Goal: Communication & Community: Answer question/provide support

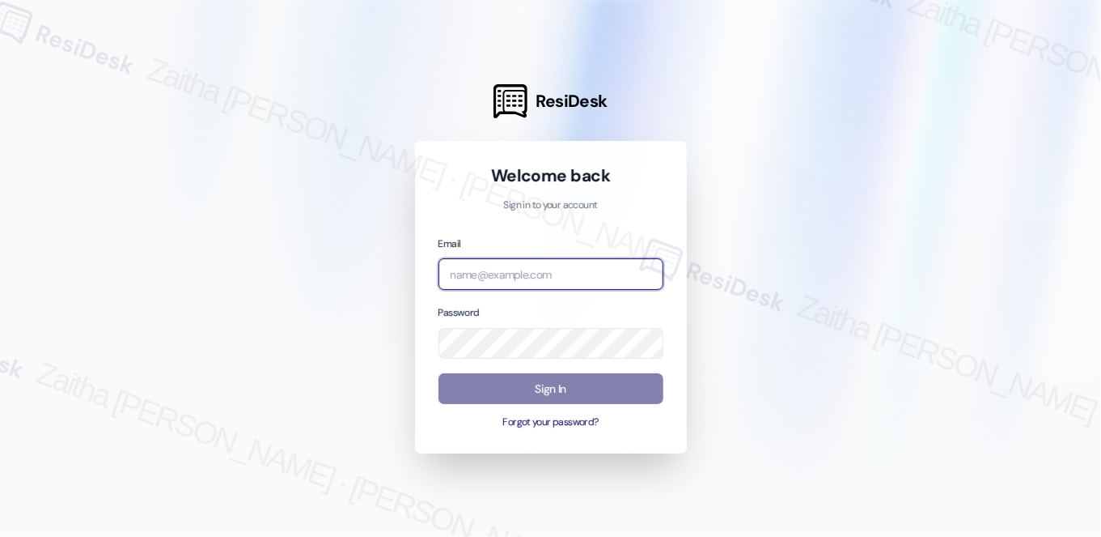
click at [523, 271] on input "email" at bounding box center [551, 274] width 225 height 32
type input "automated-surveys-meridian_management-zaitha.mae.[PERSON_NAME]@meridian_[DOMAIN…"
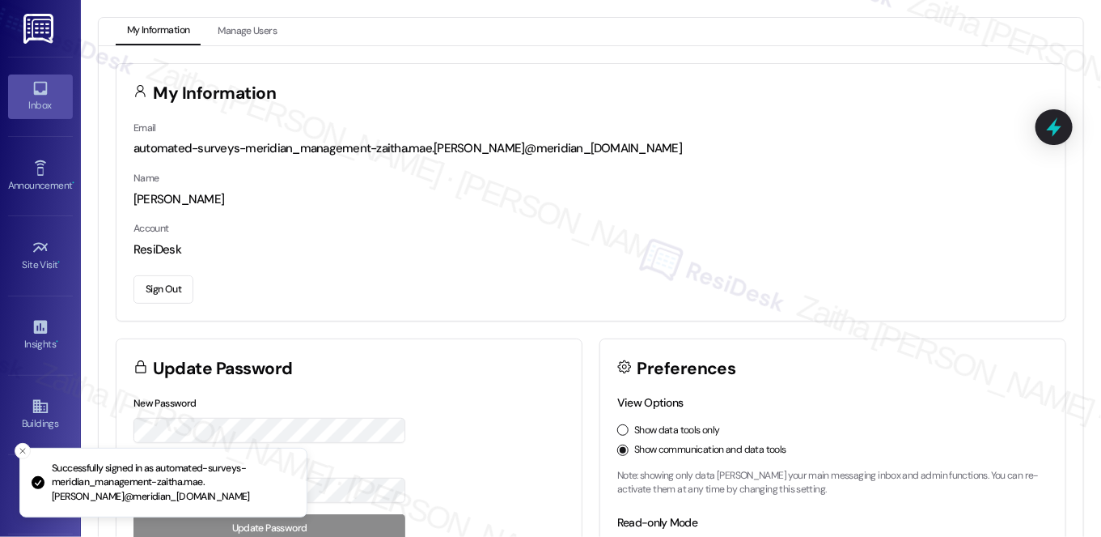
click at [26, 86] on link "Inbox" at bounding box center [40, 96] width 65 height 44
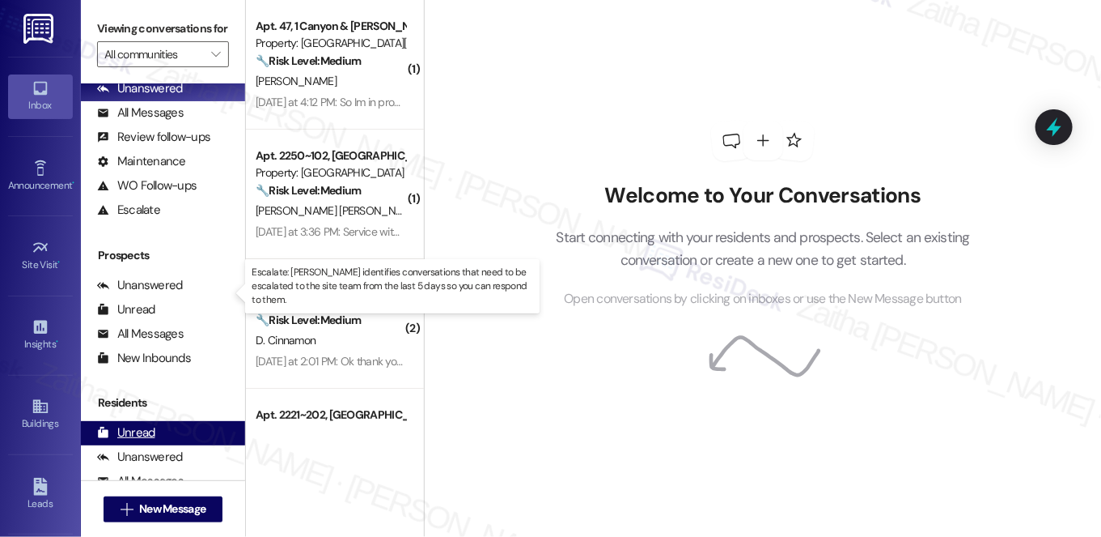
scroll to position [193, 0]
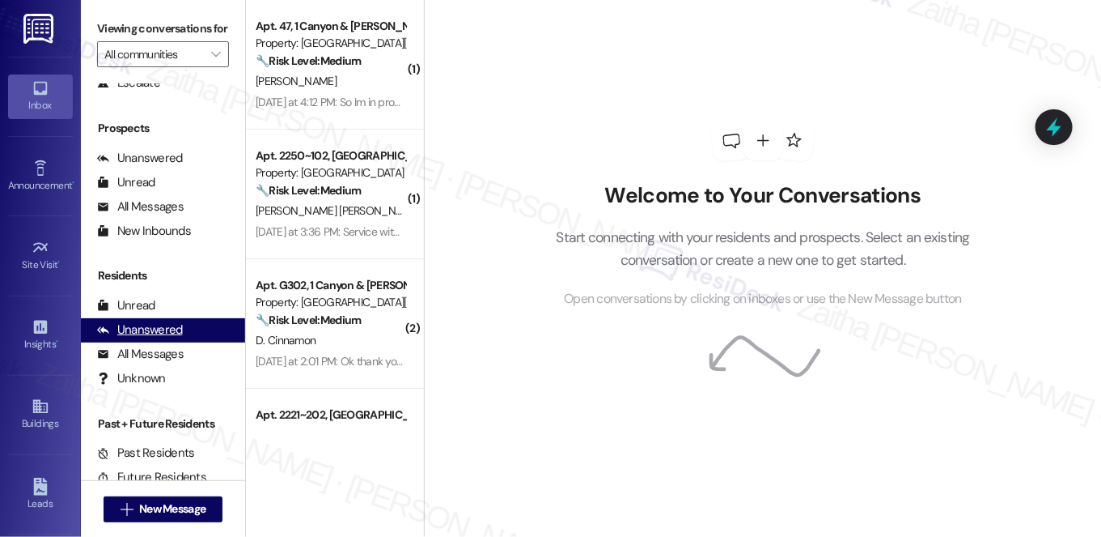
click at [157, 338] on div "Unanswered" at bounding box center [140, 329] width 86 height 17
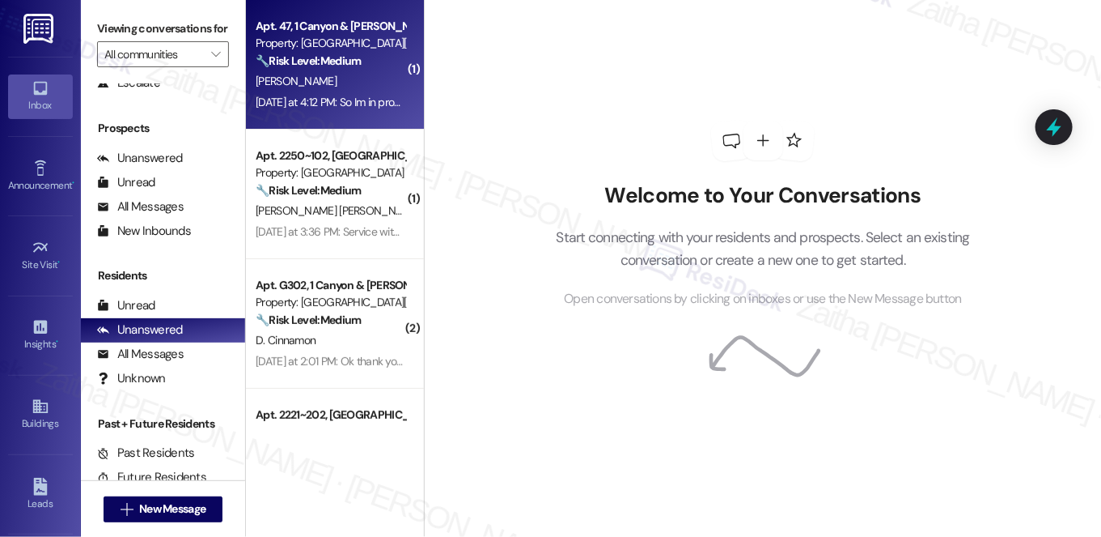
click at [370, 84] on div "[PERSON_NAME]" at bounding box center [330, 81] width 153 height 20
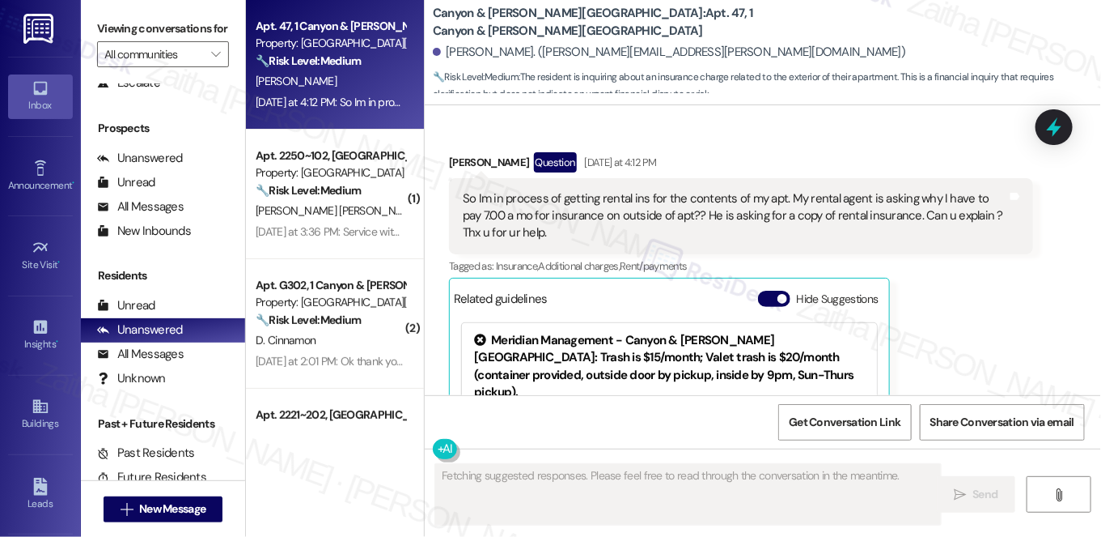
scroll to position [6679, 0]
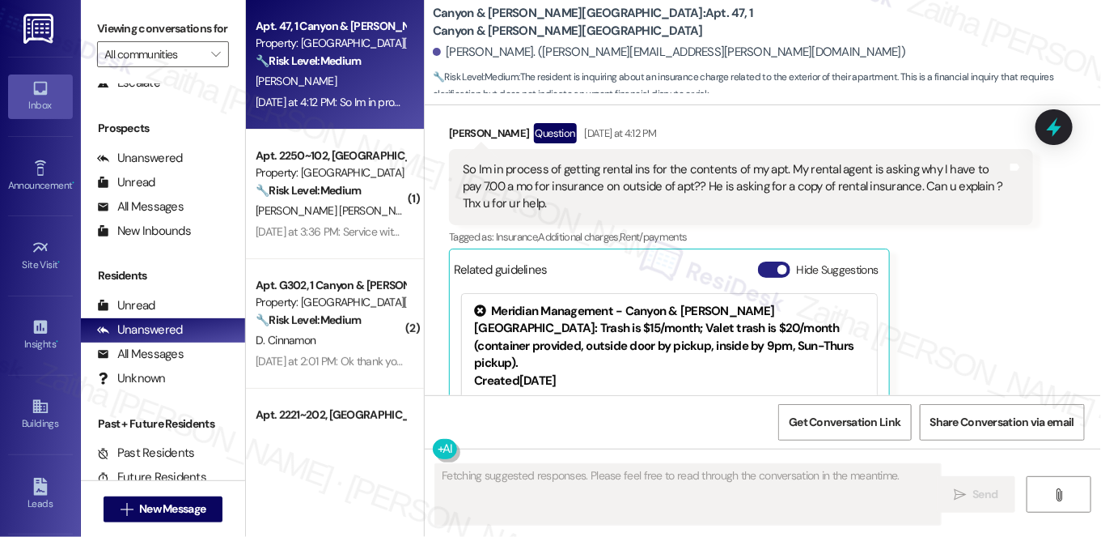
click at [768, 261] on button "Hide Suggestions" at bounding box center [774, 269] width 32 height 16
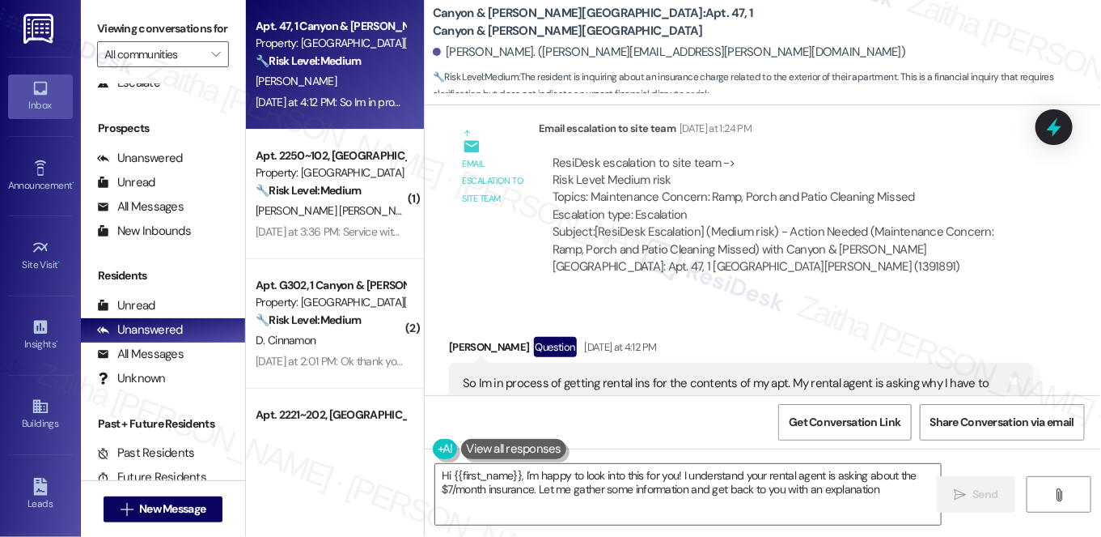
type textarea "Hi {{first_name}}, I'm happy to look into this for you! I understand your renta…"
click at [772, 475] on button "Show suggestions" at bounding box center [771, 483] width 32 height 16
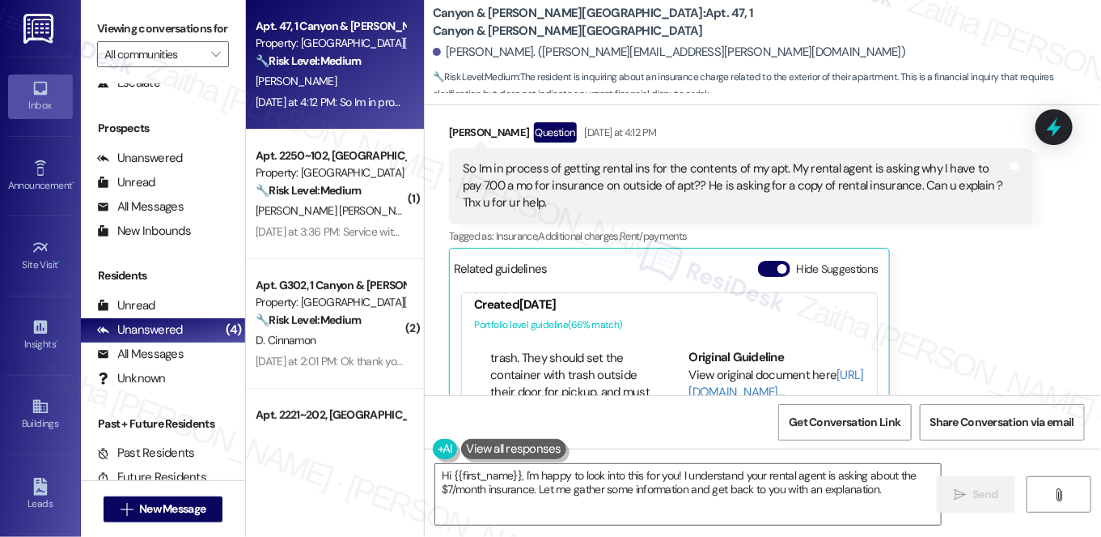
scroll to position [294, 0]
click at [761, 261] on button "Hide Suggestions" at bounding box center [774, 269] width 32 height 16
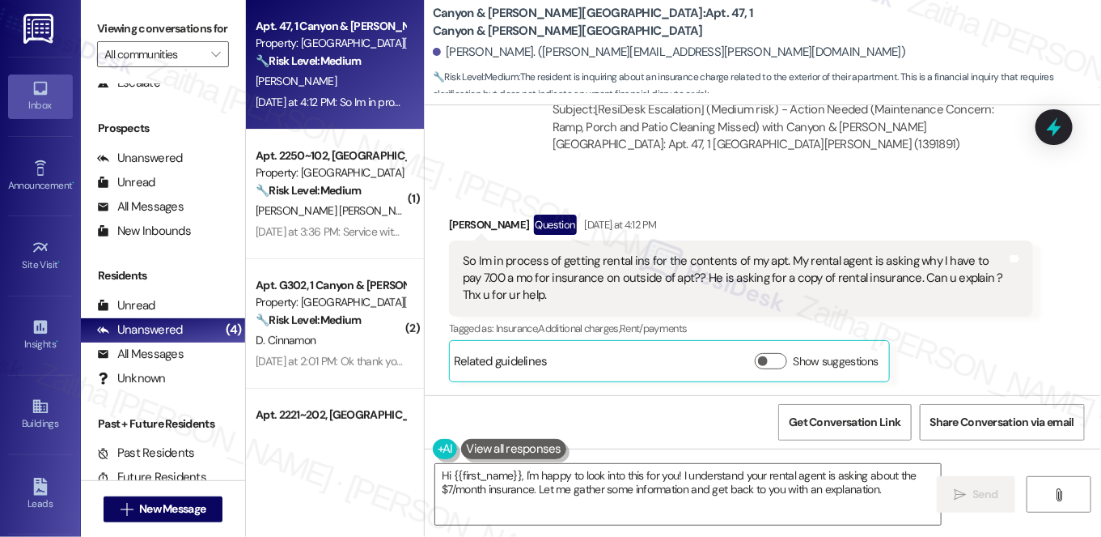
scroll to position [6466, 0]
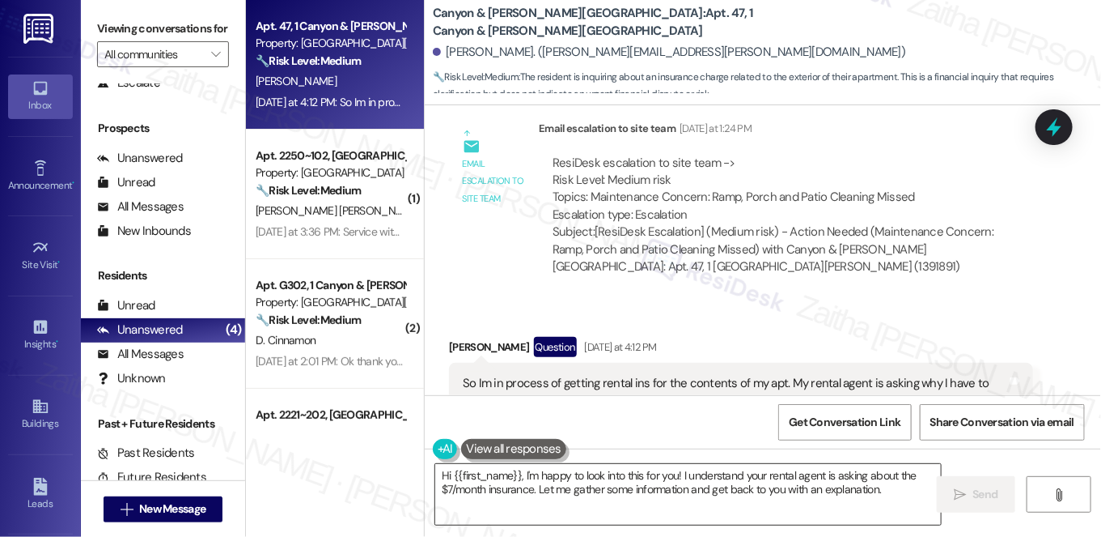
click at [893, 492] on textarea "Hi {{first_name}}, I'm happy to look into this for you! I understand your renta…" at bounding box center [688, 494] width 506 height 61
click at [958, 497] on icon "" at bounding box center [960, 494] width 12 height 13
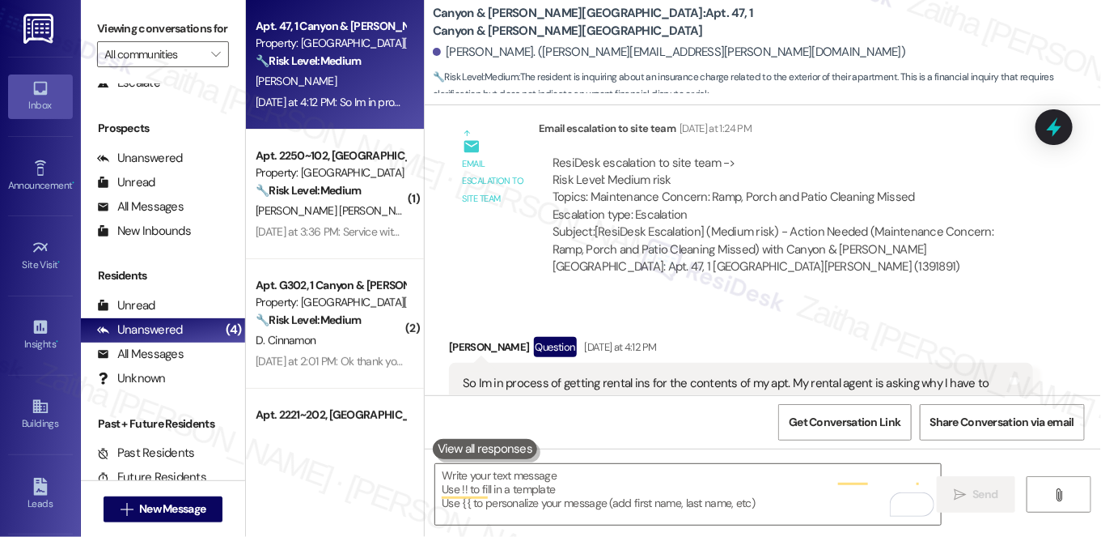
scroll to position [6465, 0]
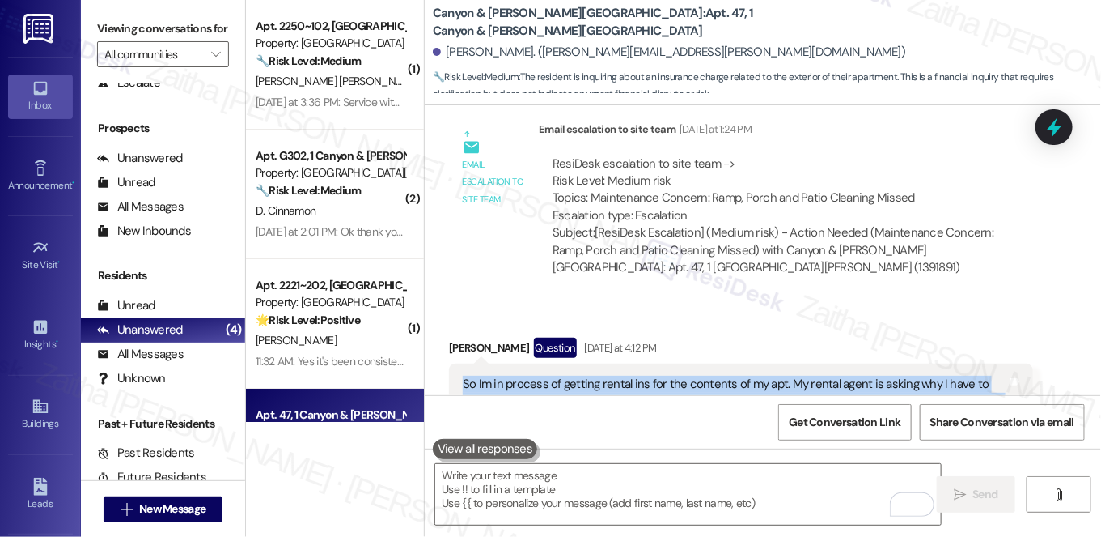
drag, startPoint x: 453, startPoint y: 257, endPoint x: 538, endPoint y: 297, distance: 94.1
click at [538, 363] on div "So Im in process of getting rental ins for the contents of my apt. My rental ag…" at bounding box center [741, 401] width 584 height 76
copy div "So Im in process of getting rental ins for the contents of my apt. My rental ag…"
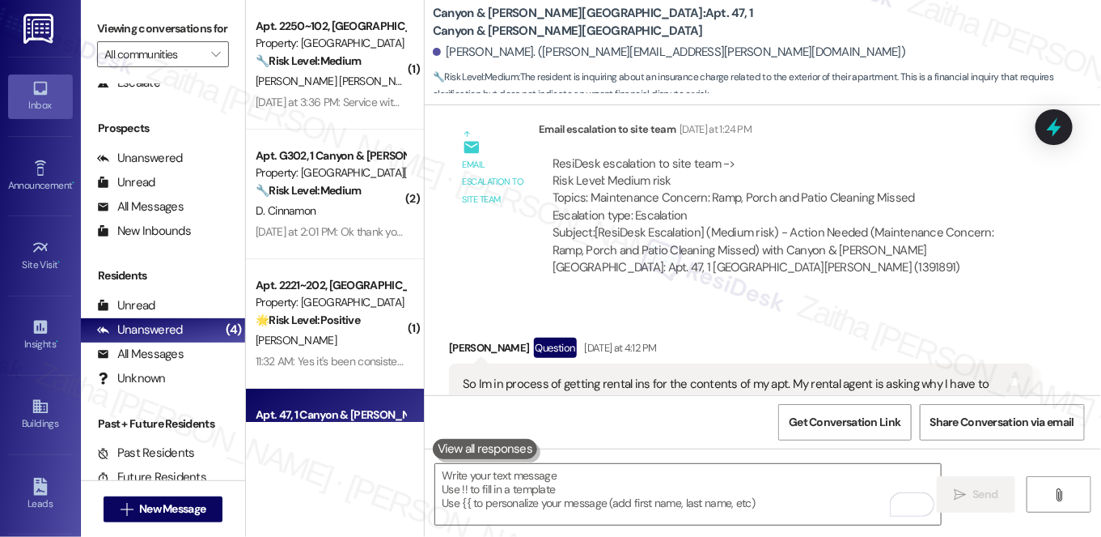
click at [998, 439] on div "Tagged as: Insurance , Click to highlight conversations about Insurance Additio…" at bounding box center [741, 450] width 584 height 23
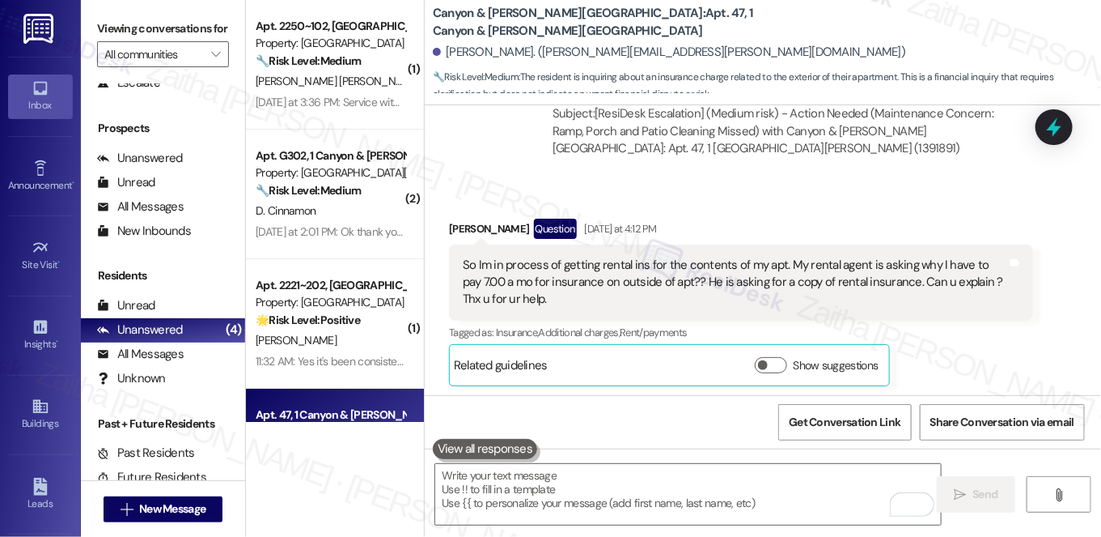
scroll to position [6596, 0]
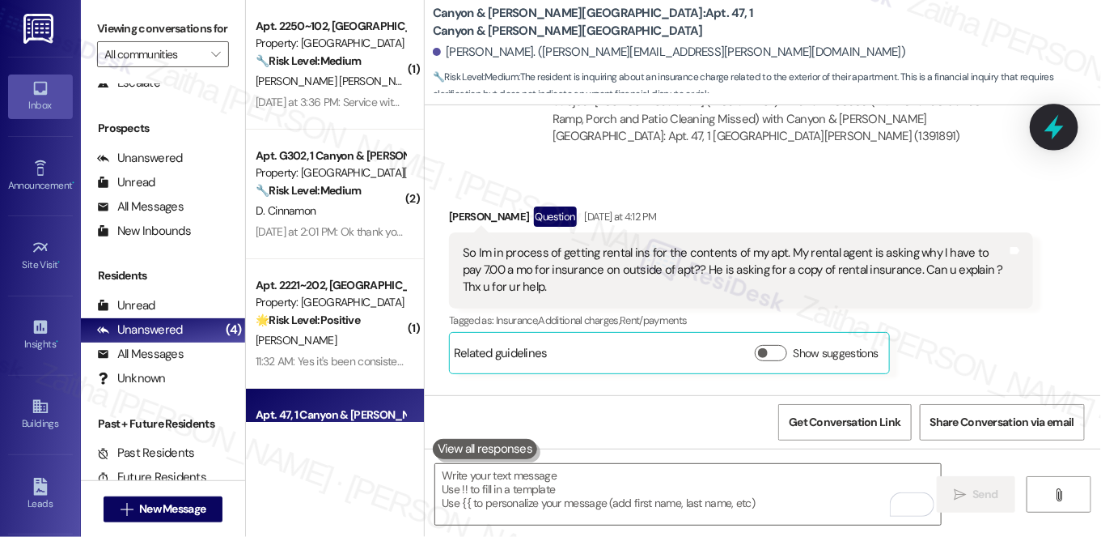
click at [1039, 132] on div at bounding box center [1054, 127] width 49 height 46
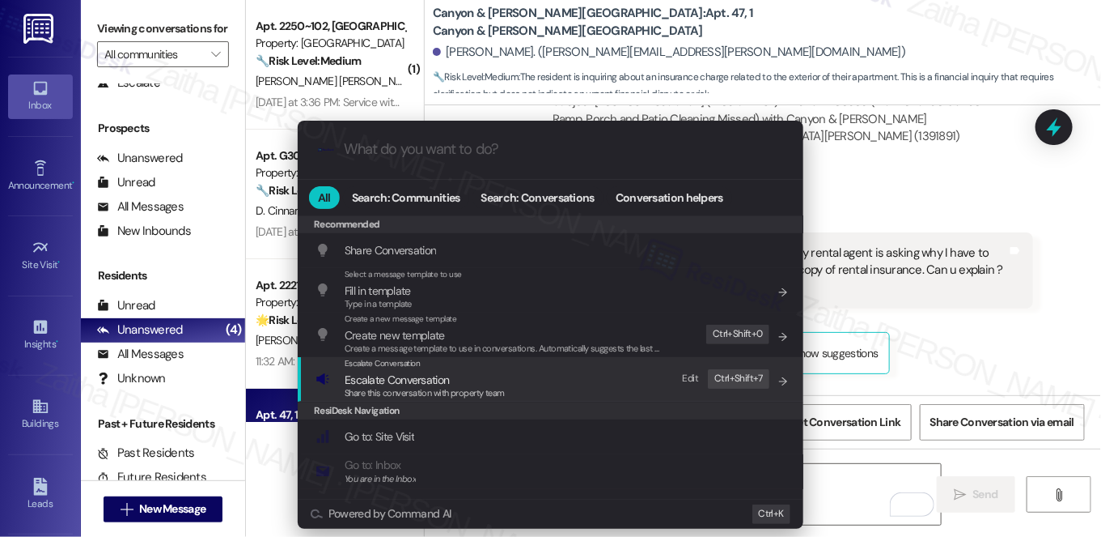
click at [409, 378] on span "Escalate Conversation" at bounding box center [397, 379] width 104 height 15
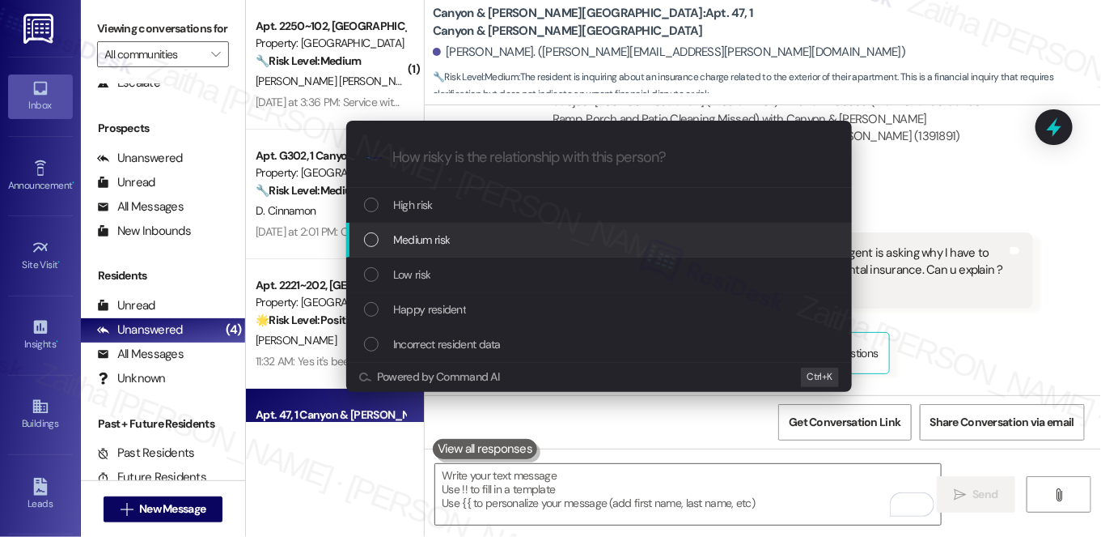
click at [436, 232] on span "Medium risk" at bounding box center [421, 240] width 57 height 18
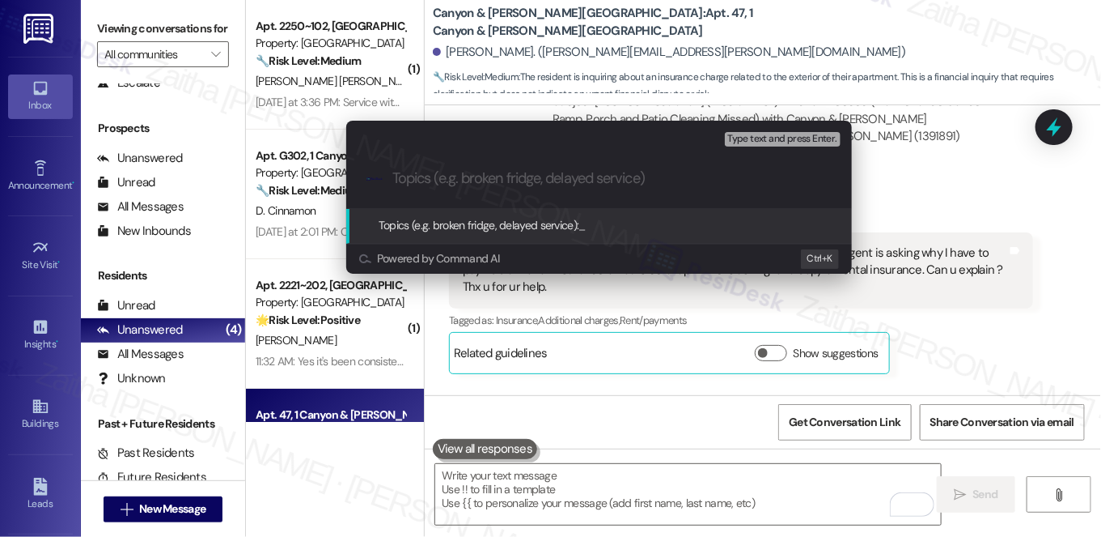
paste input "Rental Insurance and Monthly Fee"
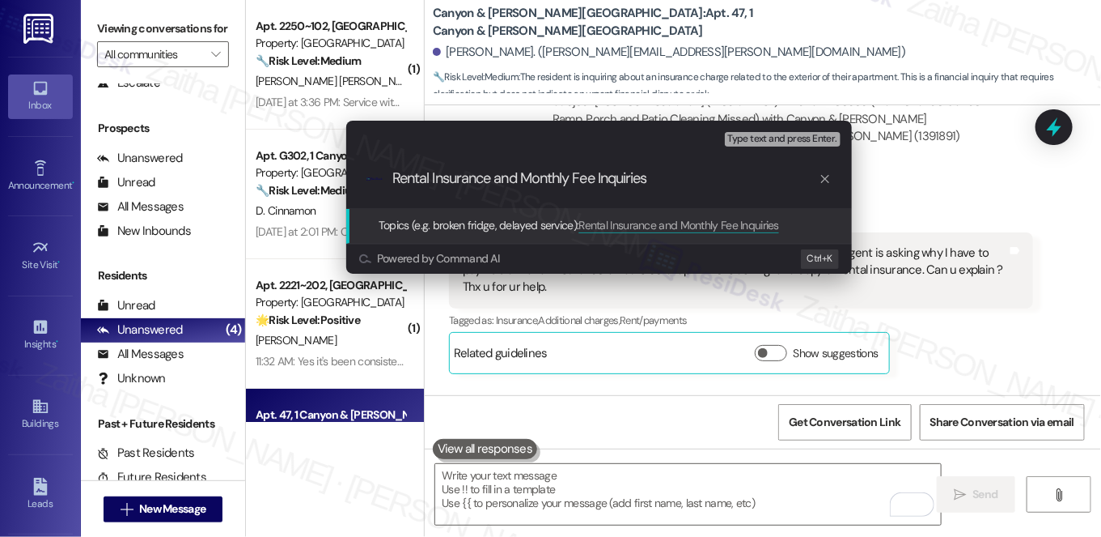
click at [664, 176] on input "Rental Insurance and Monthly Fee Inquiries" at bounding box center [605, 178] width 426 height 17
type input "Rental Insurance and Monthly Fee Inquiries"
drag, startPoint x: 677, startPoint y: 177, endPoint x: 391, endPoint y: 168, distance: 285.8
click at [391, 168] on div ".cls-1{fill:#0a055f;}.cls-2{fill:#0cc4c4;} resideskLogoBlueOrange Rental Insura…" at bounding box center [599, 178] width 506 height 57
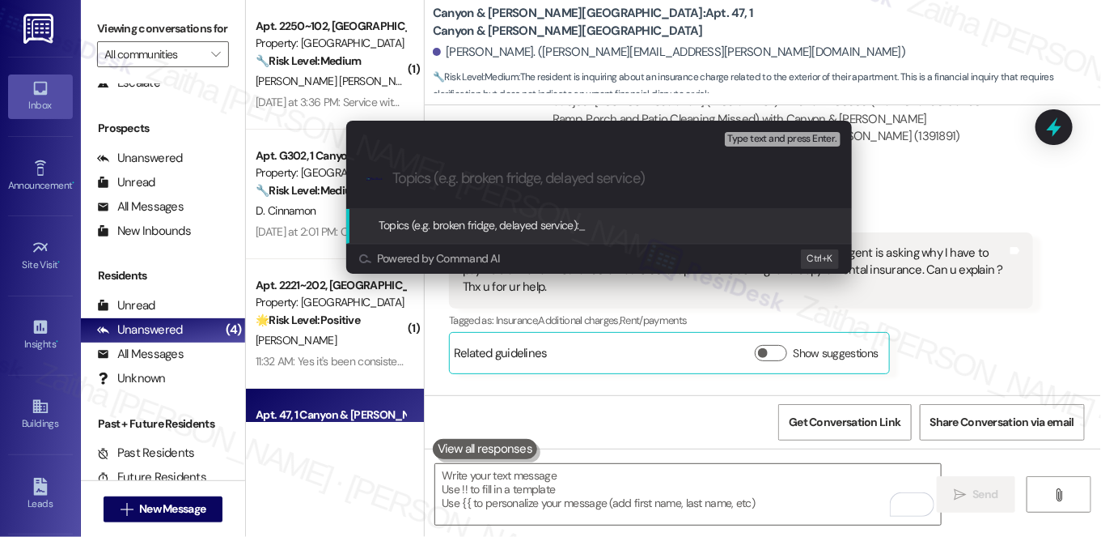
paste input "Resident Inquiry: Rental Insurance and Monthly Fee"
type input "Resident Inquiry: Rental Insurance and Monthly Fee"
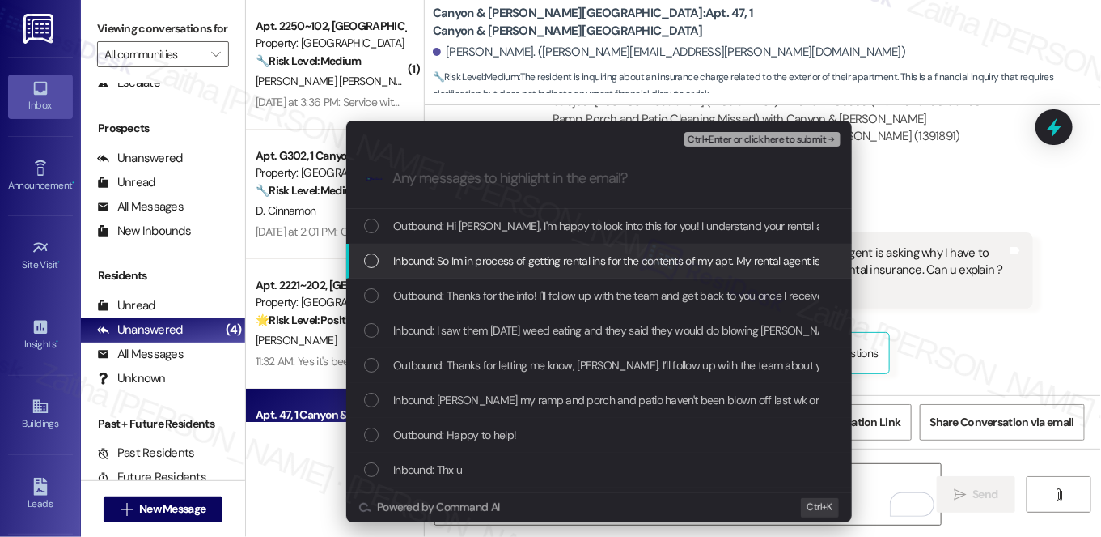
click at [644, 252] on span "Inbound: So Im in process of getting rental ins for the contents of my apt. My …" at bounding box center [946, 261] width 1107 height 18
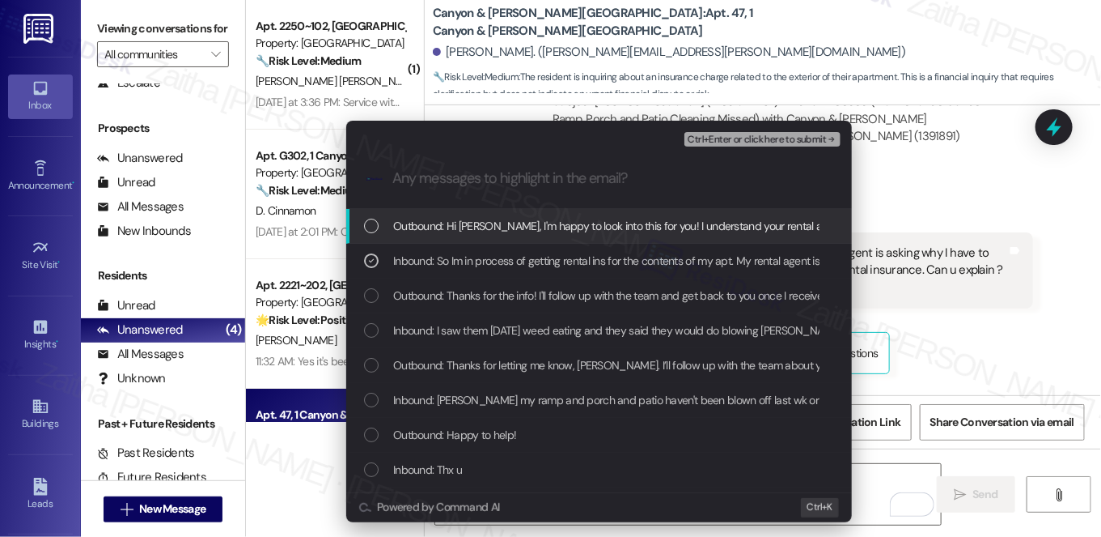
click at [740, 142] on span "Ctrl+Enter or click here to submit" at bounding box center [757, 139] width 138 height 11
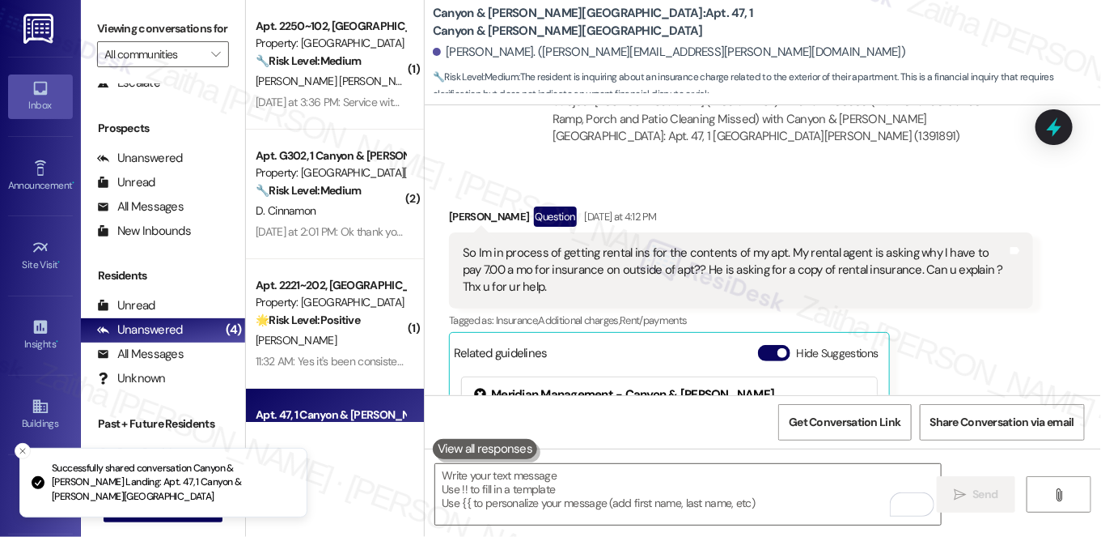
scroll to position [6679, 0]
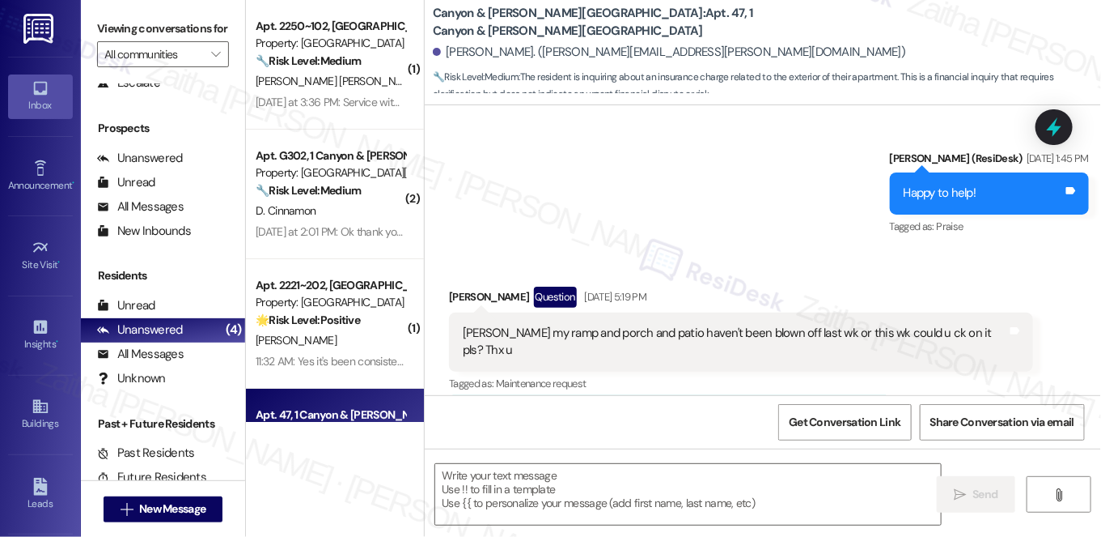
type textarea "Fetching suggested responses. Please feel free to read through the conversation…"
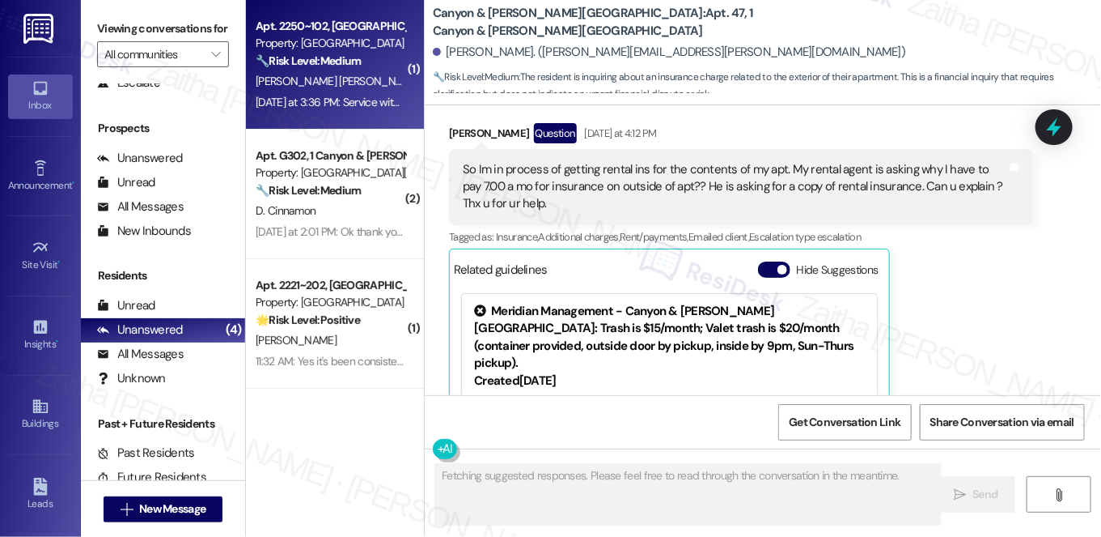
click at [372, 83] on div "[PERSON_NAME] [PERSON_NAME]" at bounding box center [330, 81] width 153 height 20
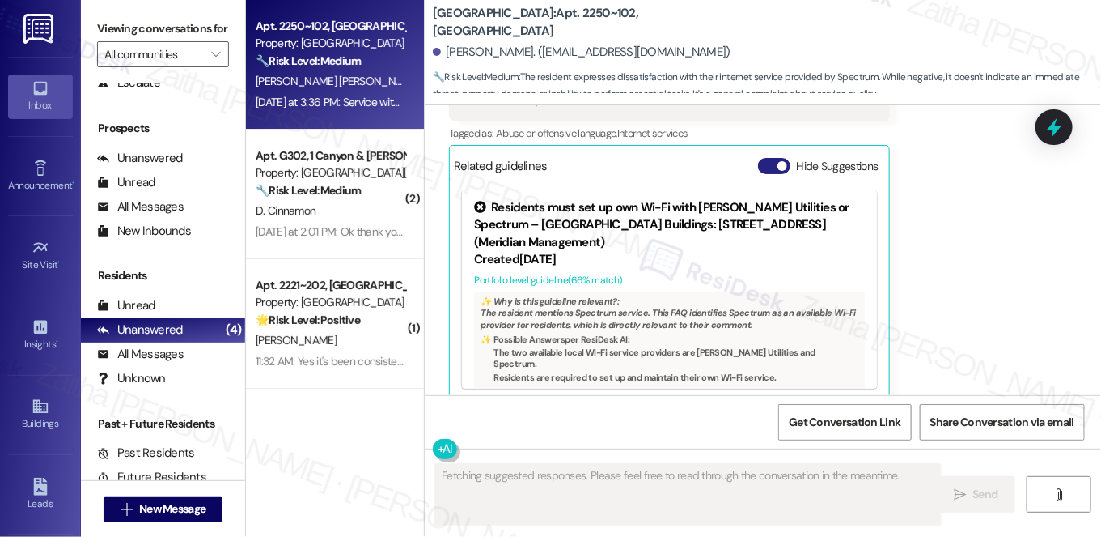
click at [764, 158] on button "Hide Suggestions" at bounding box center [774, 166] width 32 height 16
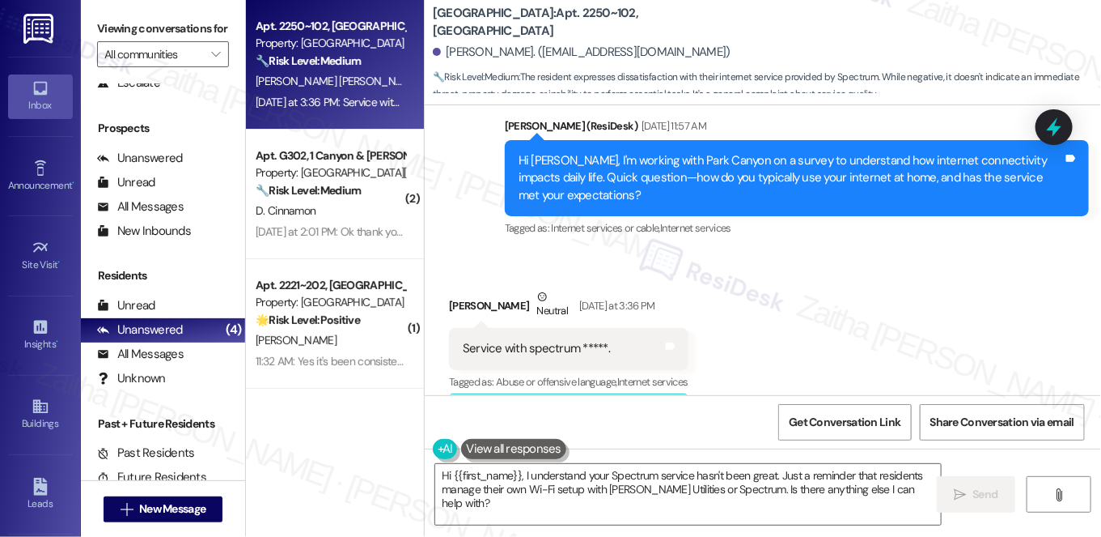
scroll to position [870, 0]
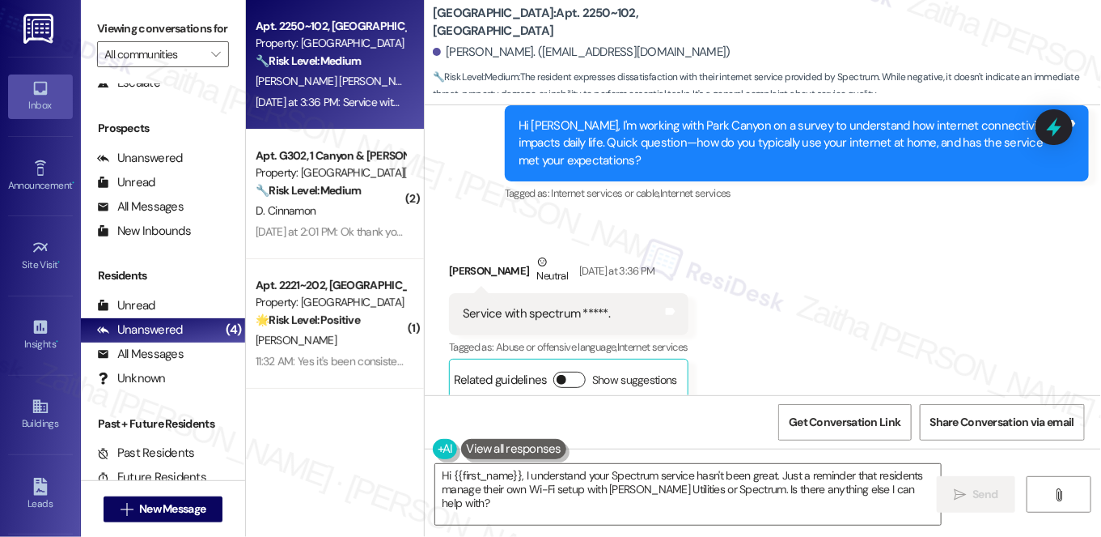
click at [583, 371] on button "Show suggestions" at bounding box center [570, 379] width 32 height 16
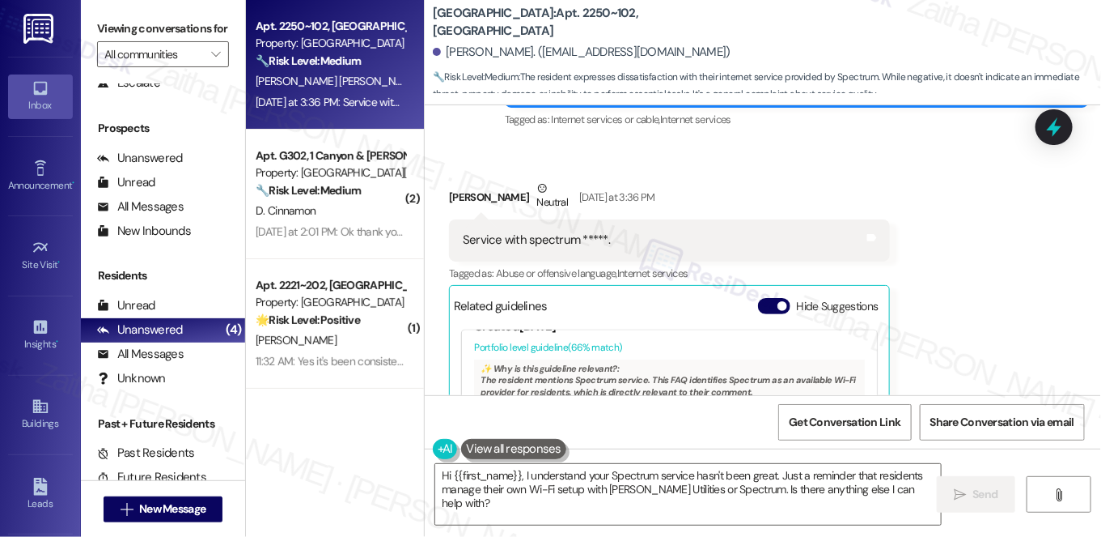
scroll to position [0, 0]
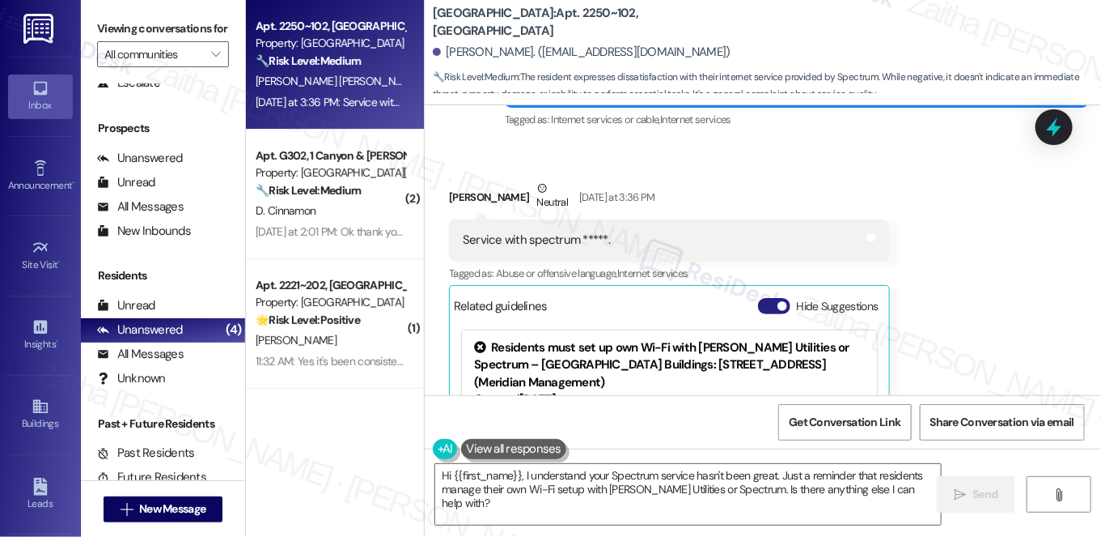
click at [766, 298] on button "Hide Suggestions" at bounding box center [774, 306] width 32 height 16
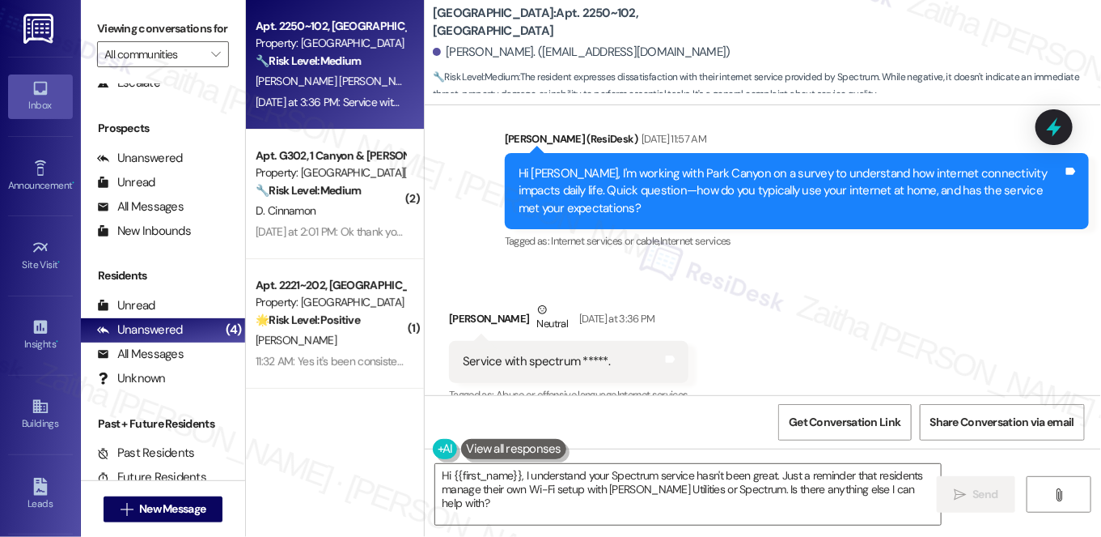
scroll to position [796, 0]
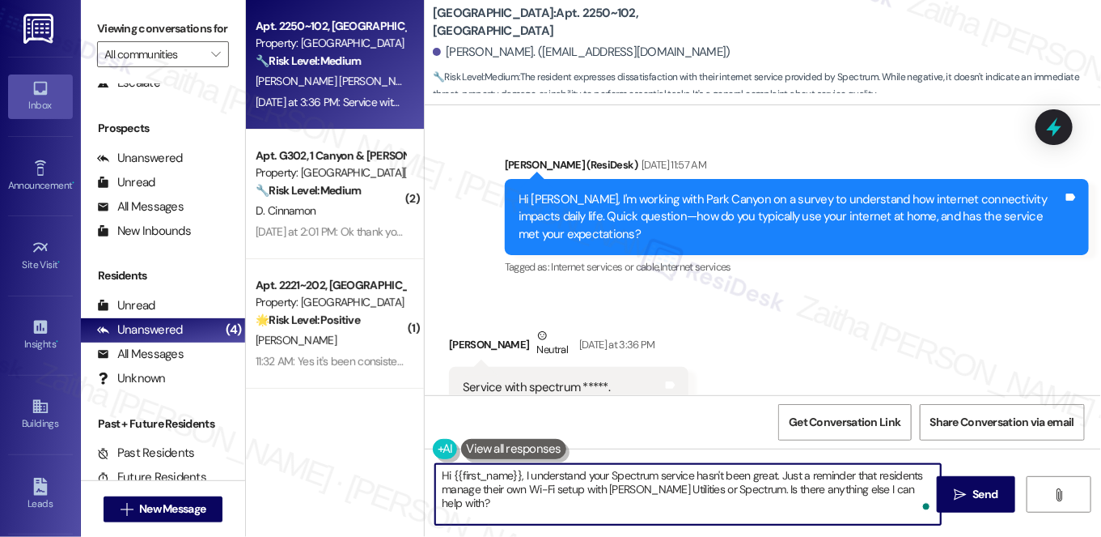
click at [923, 507] on html "Inbox Go to Inbox Announcement • Send A Text Announcement Site Visit • Go to Si…" at bounding box center [550, 268] width 1101 height 537
click at [694, 501] on textarea "Hi {{first_name}}, I understand your Spectrum service hasn't been great. Just a…" at bounding box center [688, 494] width 506 height 61
drag, startPoint x: 442, startPoint y: 473, endPoint x: 923, endPoint y: 479, distance: 480.7
click at [919, 481] on textarea "Hi {{first_name}}, I understand your Spectrum service hasn't been great. Just a…" at bounding box center [688, 494] width 506 height 61
type textarea "H manage their own Wi-Fi setup with [PERSON_NAME] Utilities or Spectrum. Is the…"
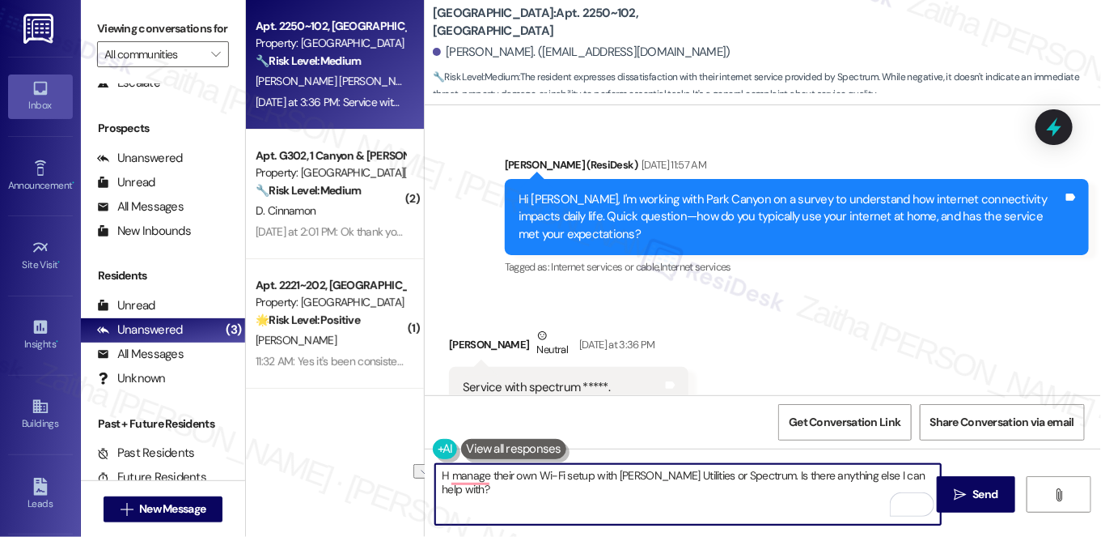
drag, startPoint x: 931, startPoint y: 469, endPoint x: 388, endPoint y: 479, distance: 542.3
click at [388, 479] on div "Apt. 2250~102, [GEOGRAPHIC_DATA] Property: [GEOGRAPHIC_DATA] 🔧 Risk Level: Medi…" at bounding box center [673, 268] width 855 height 537
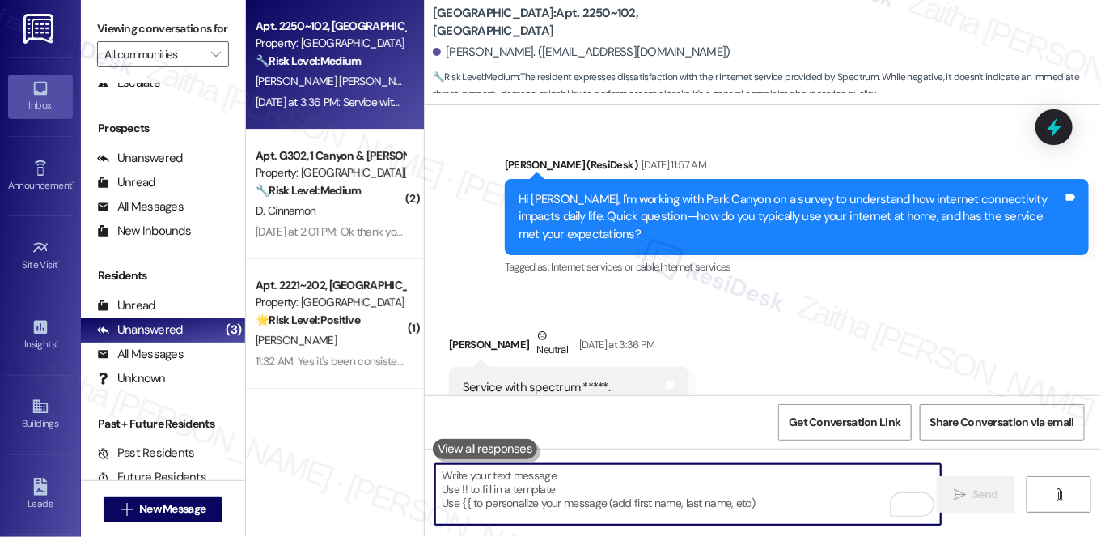
paste textarea "Hi {{first_name}}, I’m sorry to hear your Spectrum service hasn’t been great. J…"
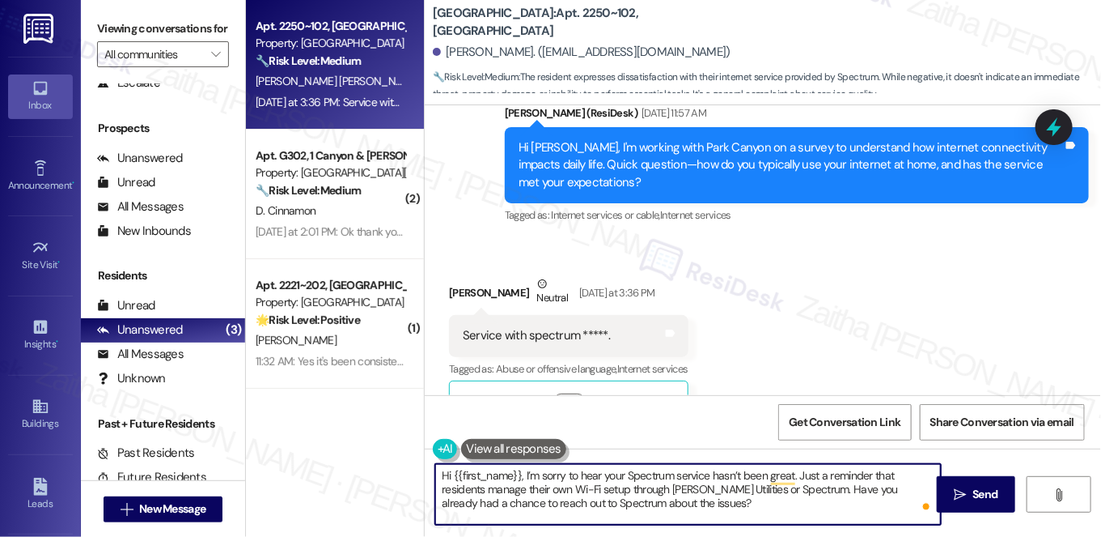
scroll to position [870, 0]
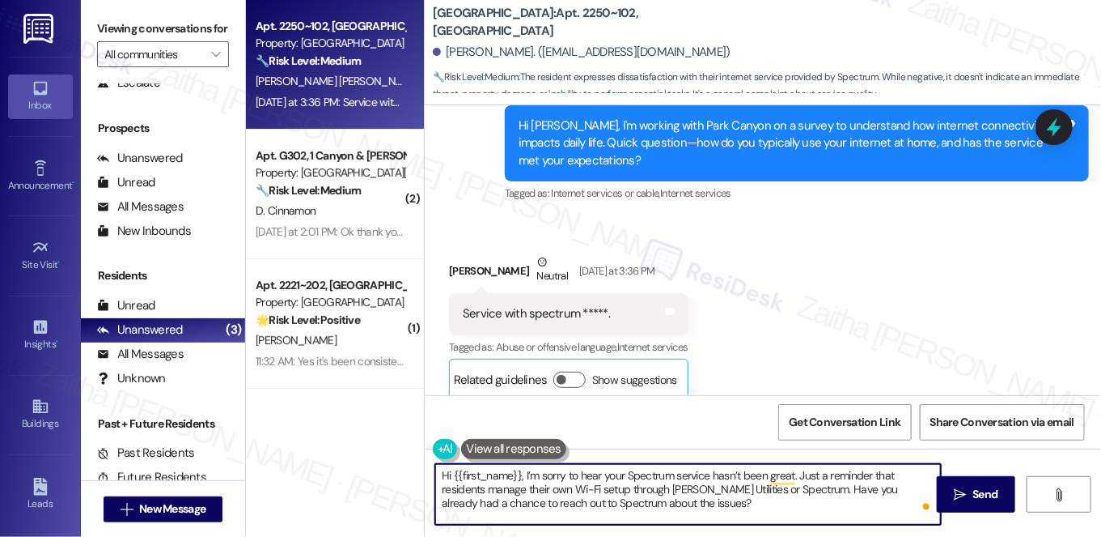
type textarea "Hi {{first_name}}, I’m sorry to hear your Spectrum service hasn’t been great. J…"
drag, startPoint x: 439, startPoint y: 473, endPoint x: 740, endPoint y: 510, distance: 302.5
click at [740, 510] on textarea "Hi {{first_name}}, I’m sorry to hear your Spectrum service hasn’t been great. J…" at bounding box center [688, 494] width 506 height 61
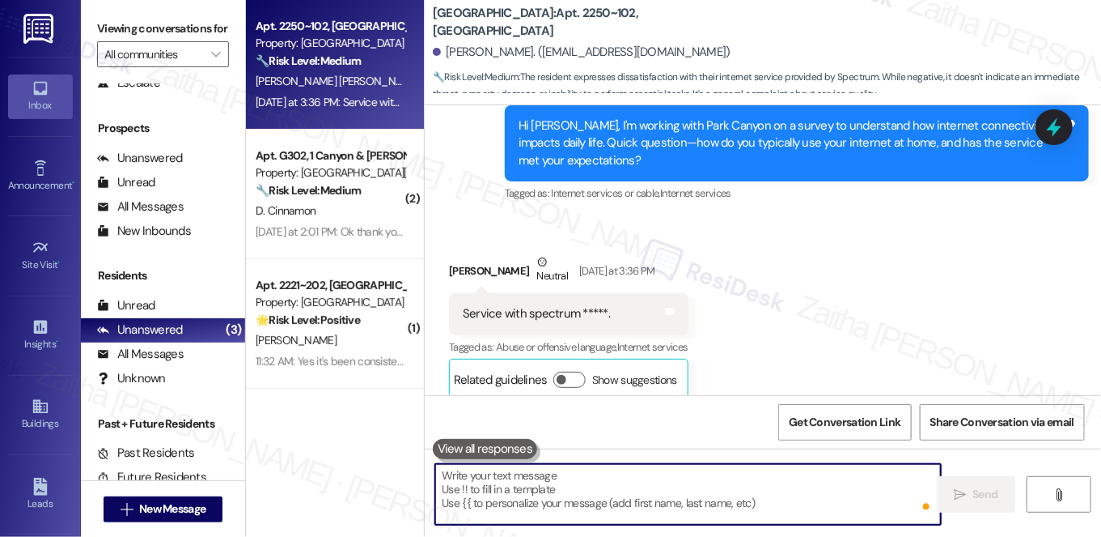
paste textarea "Hi {{first_name}}, I’m sorry to hear your Spectrum service hasn’t been great. R…"
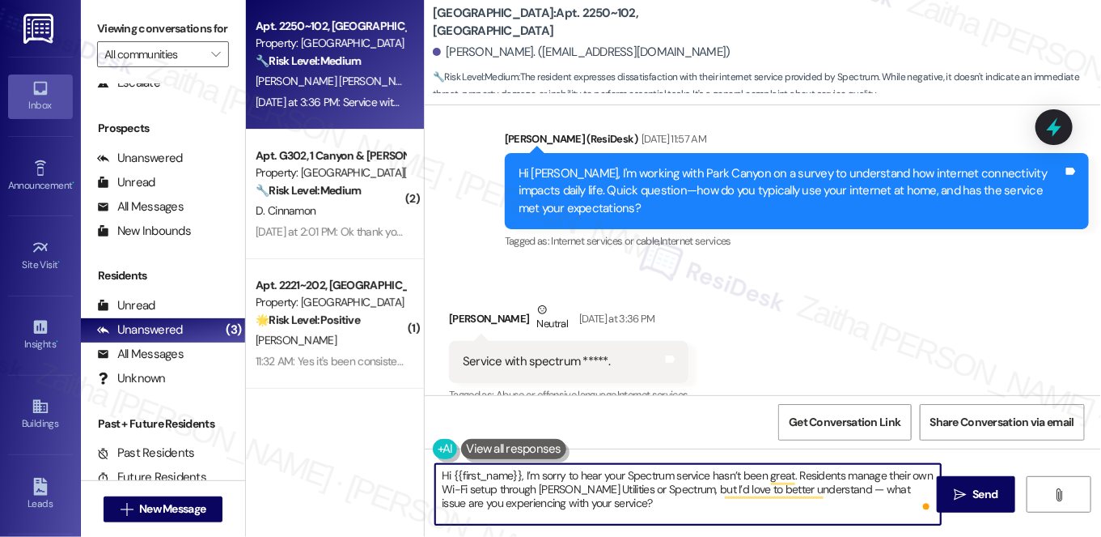
scroll to position [796, 0]
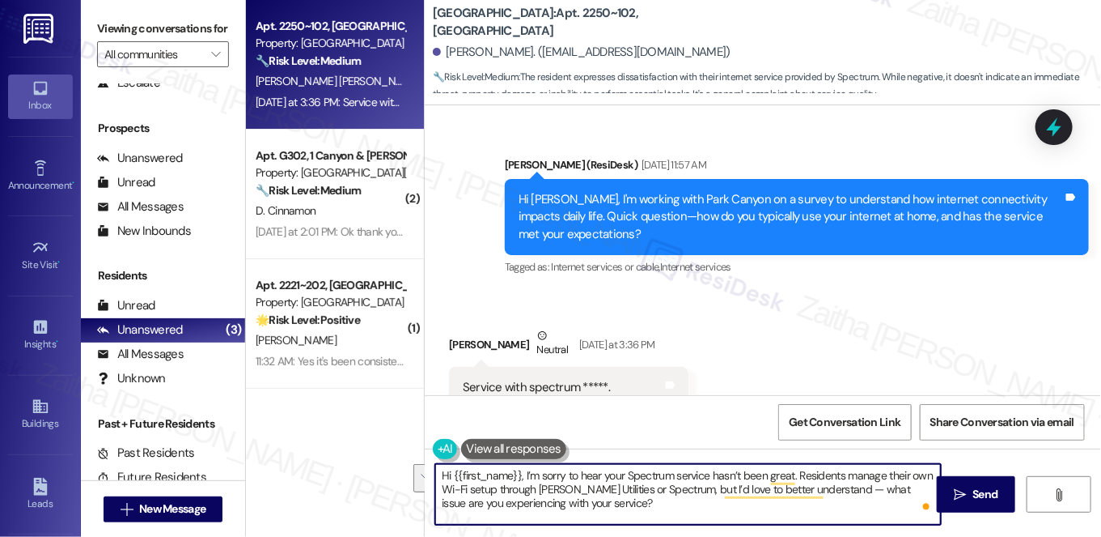
drag, startPoint x: 796, startPoint y: 475, endPoint x: 686, endPoint y: 494, distance: 111.6
click at [685, 494] on textarea "Hi {{first_name}}, I’m sorry to hear your Spectrum service hasn’t been great. R…" at bounding box center [688, 494] width 506 height 61
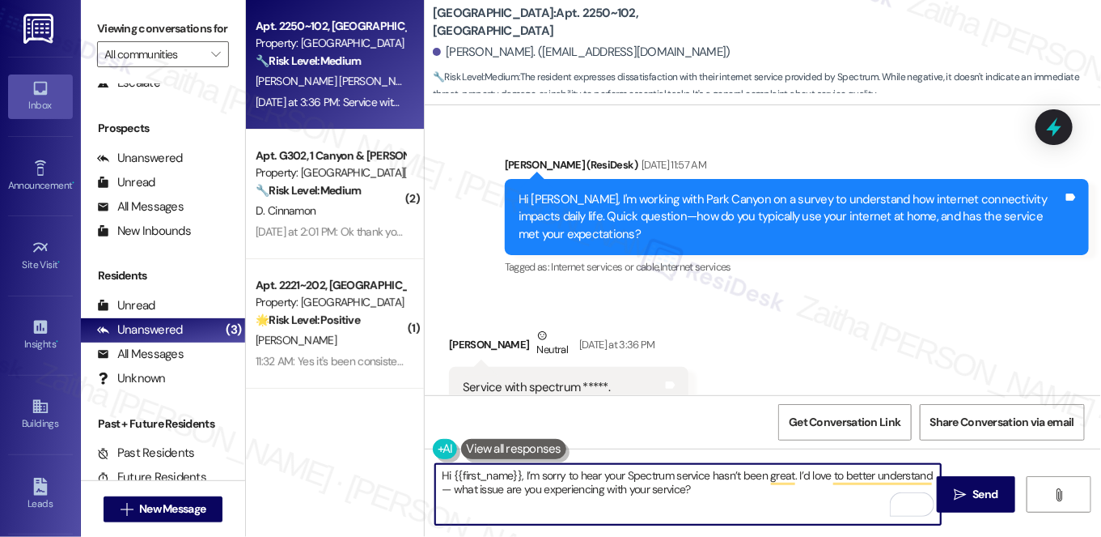
click at [714, 486] on textarea "Hi {{first_name}}, I’m sorry to hear your Spectrum service hasn’t been great. I…" at bounding box center [688, 494] width 506 height 61
type textarea "Hi {{first_name}}, I’m sorry to hear your Spectrum service hasn’t been great. I…"
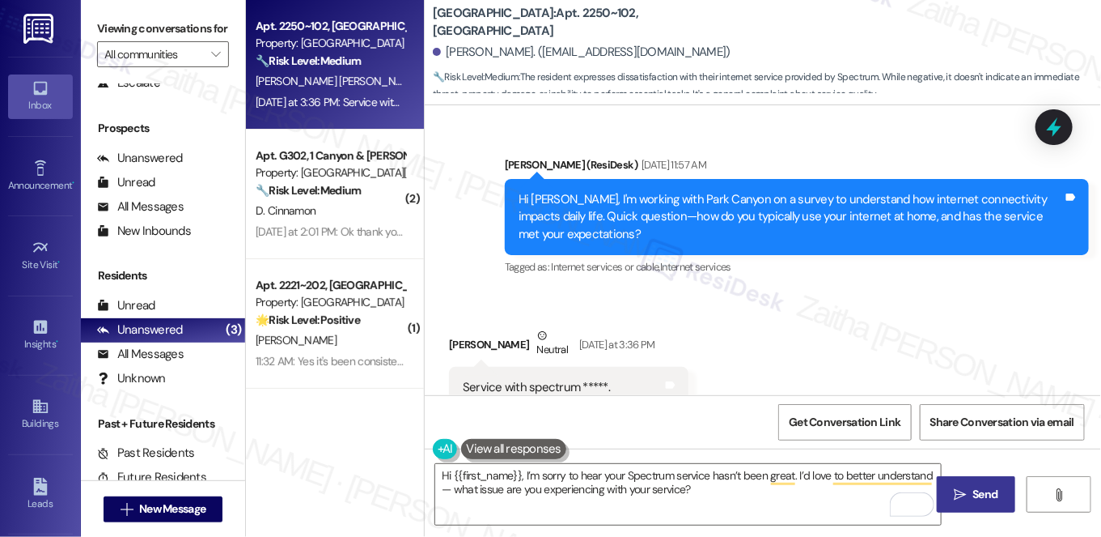
click at [978, 484] on button " Send" at bounding box center [976, 494] width 78 height 36
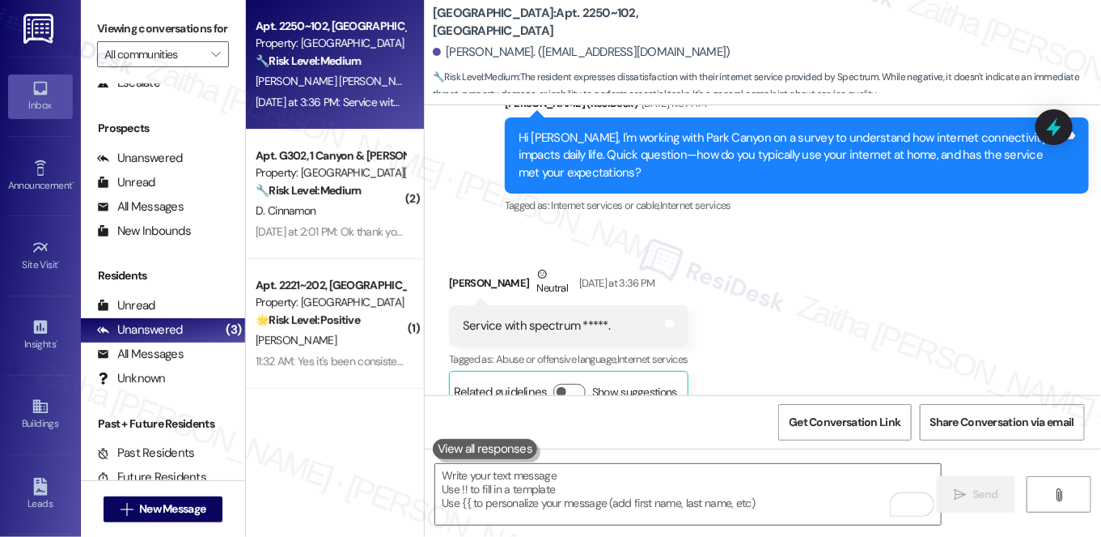
scroll to position [869, 0]
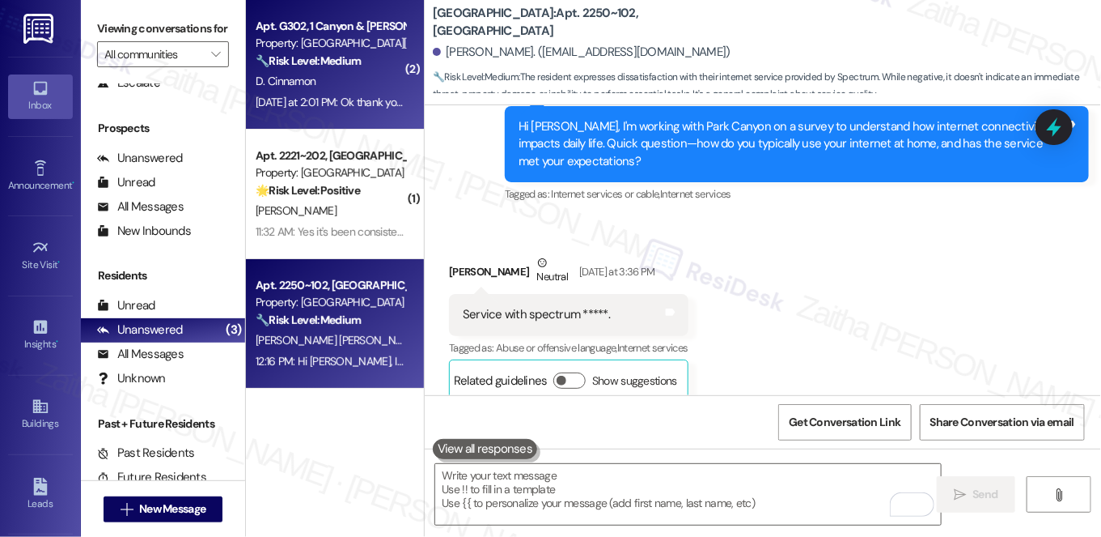
click at [371, 66] on div "🔧 Risk Level: Medium The resident is acknowledging information about a transfer…" at bounding box center [331, 61] width 150 height 17
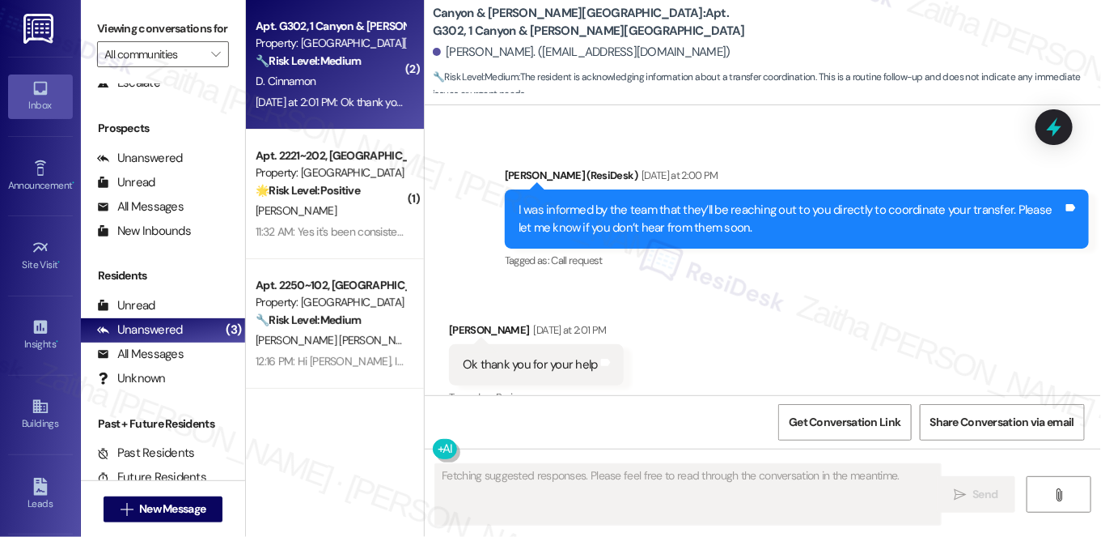
scroll to position [1504, 0]
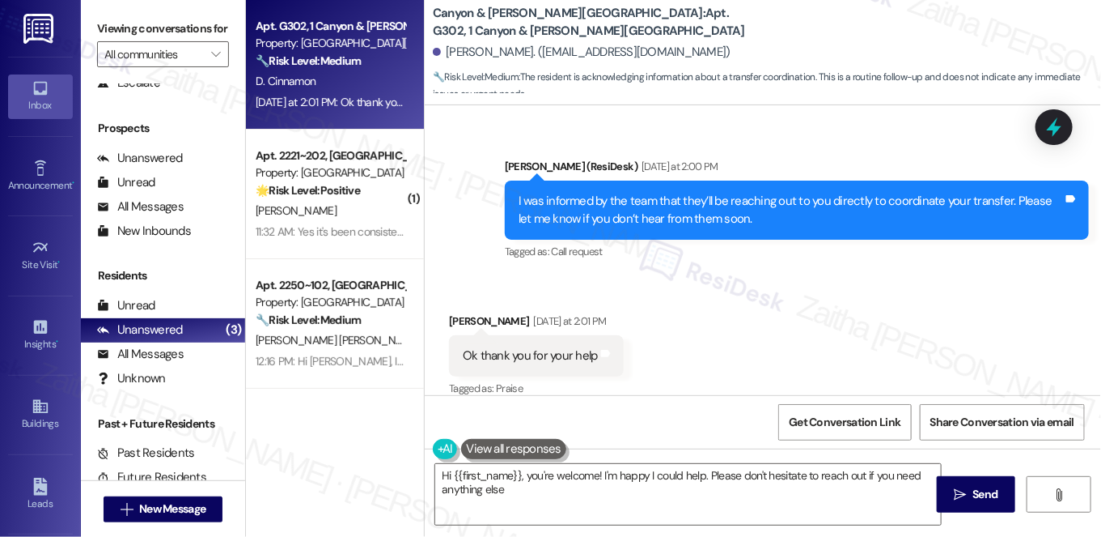
type textarea "Hi {{first_name}}, you're welcome! I'm happy I could help. Please don't hesitat…"
click at [984, 499] on span "Send" at bounding box center [985, 494] width 25 height 17
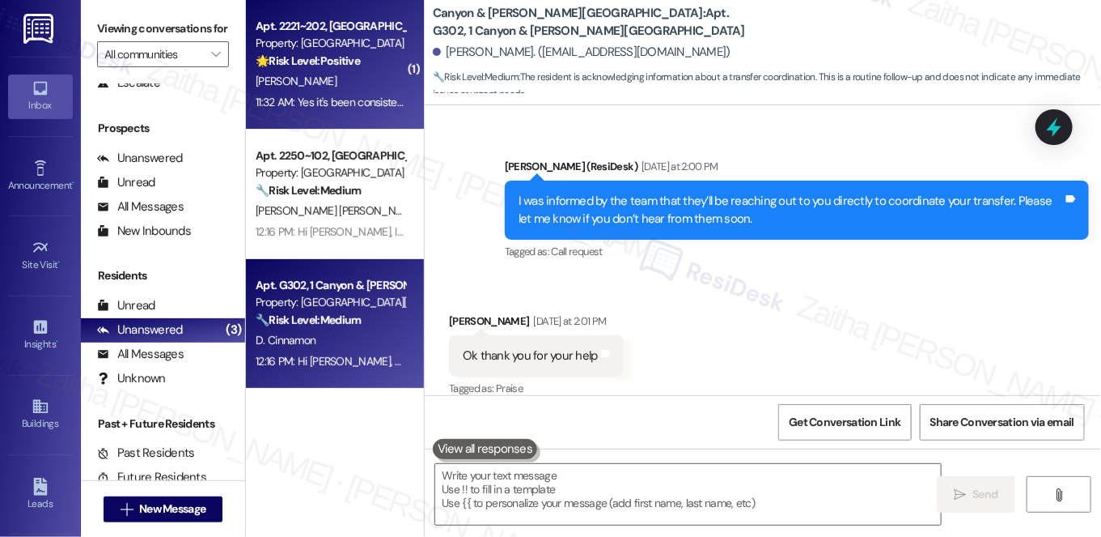
click at [375, 70] on div "Apt. 2221~202, [GEOGRAPHIC_DATA] Property: [GEOGRAPHIC_DATA] 🌟 Risk Level: Posi…" at bounding box center [330, 43] width 153 height 55
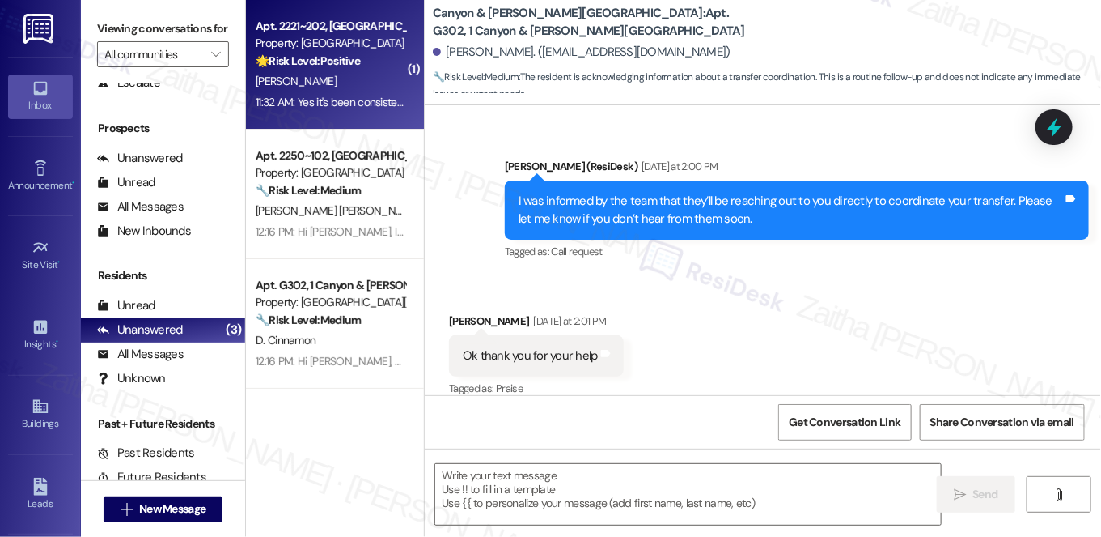
type textarea "Fetching suggested responses. Please feel free to read through the conversation…"
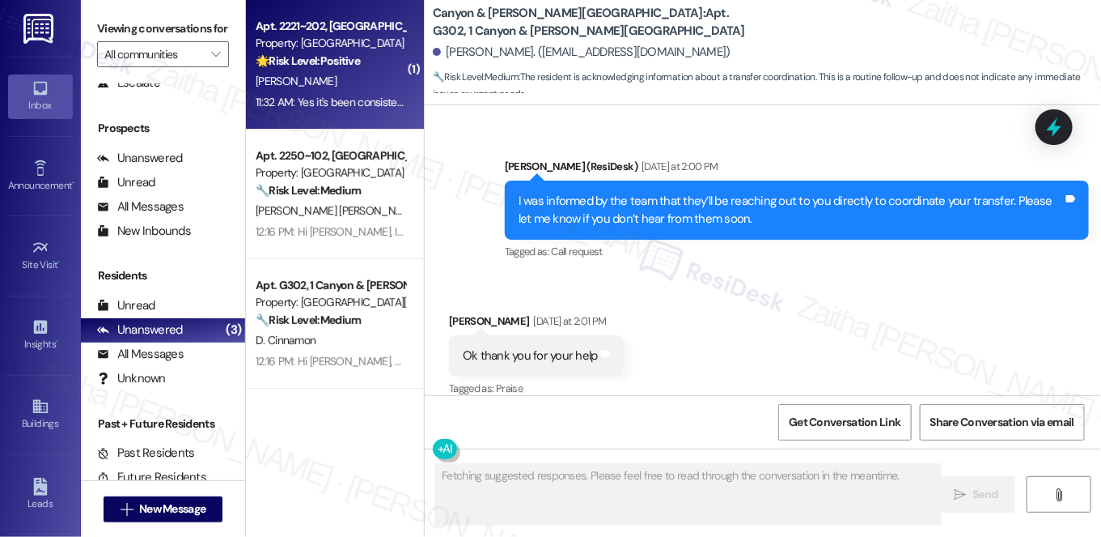
scroll to position [867, 0]
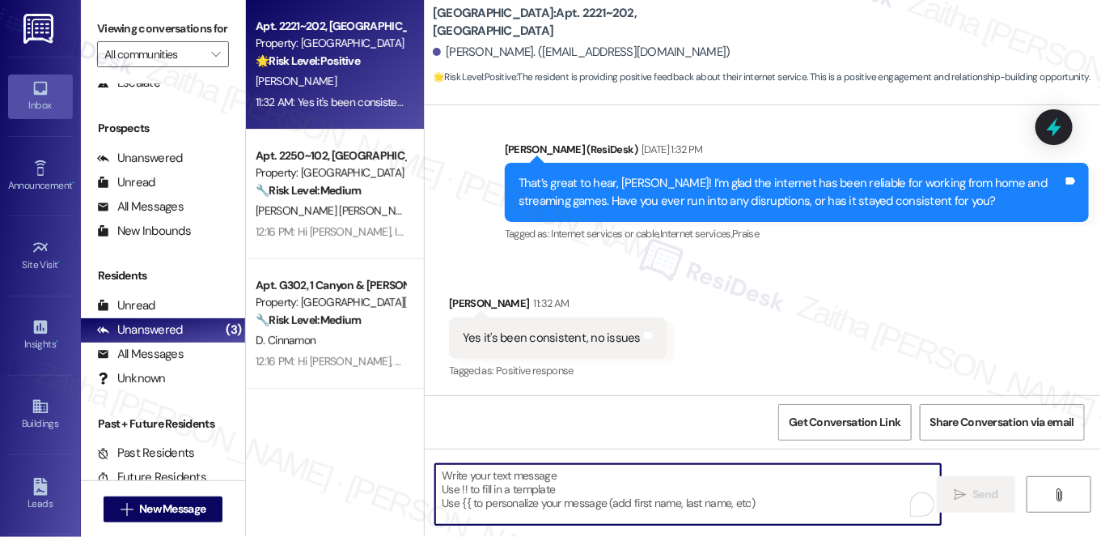
click at [580, 483] on textarea "To enrich screen reader interactions, please activate Accessibility in Grammarl…" at bounding box center [688, 494] width 506 height 61
paste textarea "Thanks so much for sharing your experience—it really helps us understand what m…"
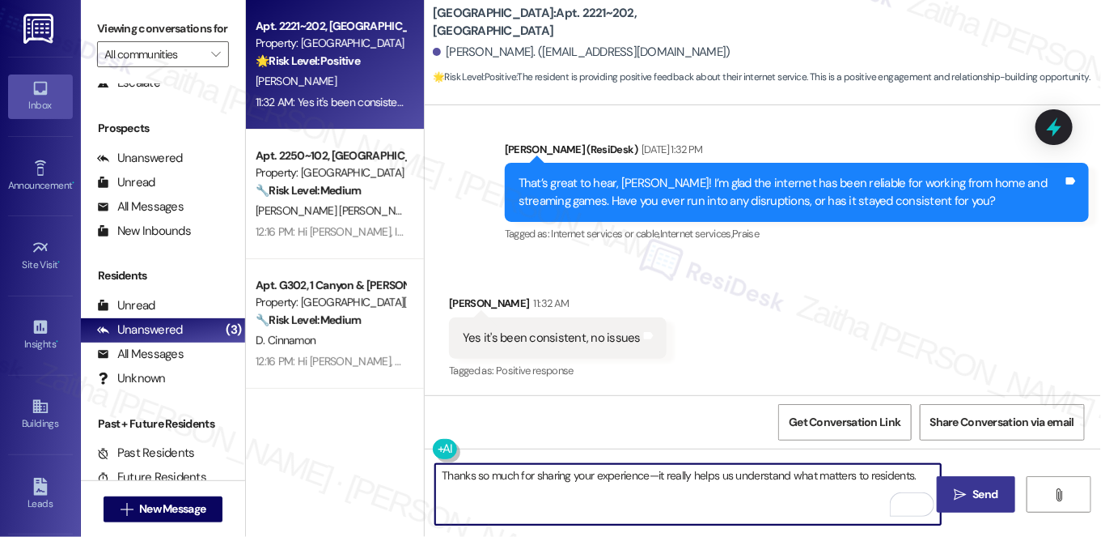
click at [453, 299] on div "[PERSON_NAME] 11:32 AM" at bounding box center [558, 306] width 218 height 23
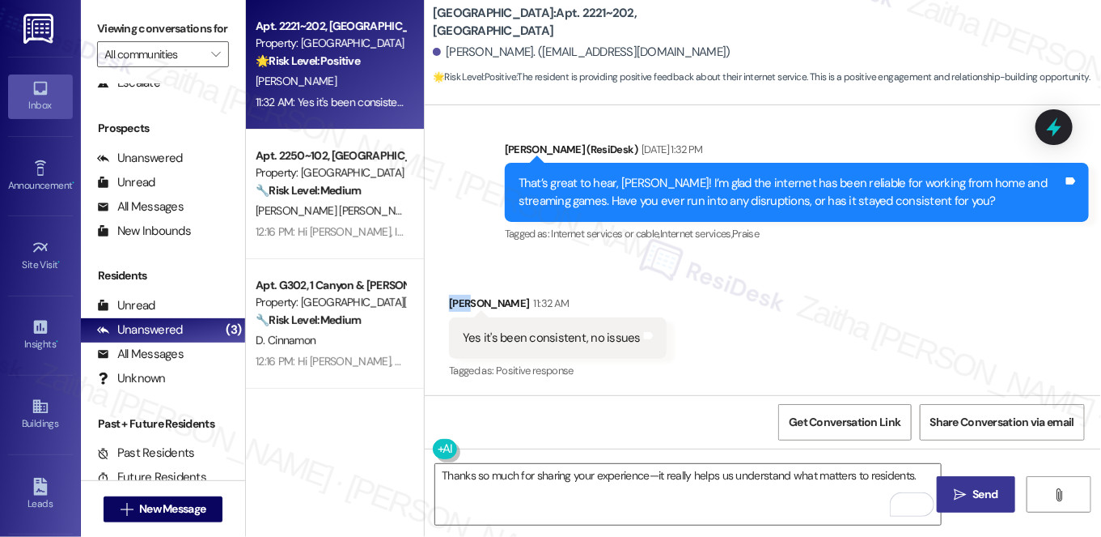
click at [453, 299] on div "[PERSON_NAME] 11:32 AM" at bounding box center [558, 306] width 218 height 23
copy div "[PERSON_NAME]"
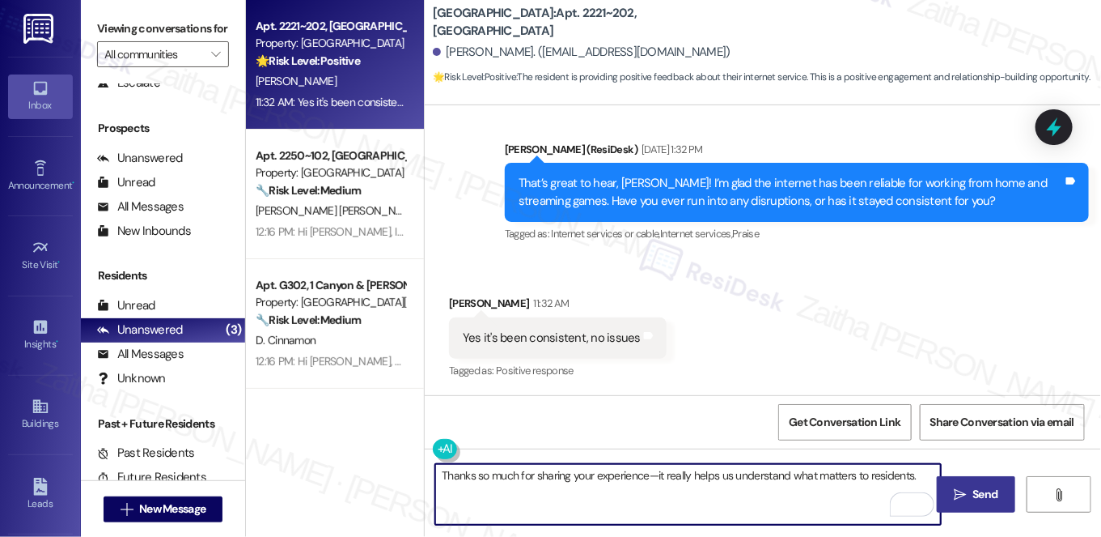
click at [653, 474] on textarea "Thanks so much for sharing your experience—it really helps us understand what m…" at bounding box center [688, 494] width 506 height 61
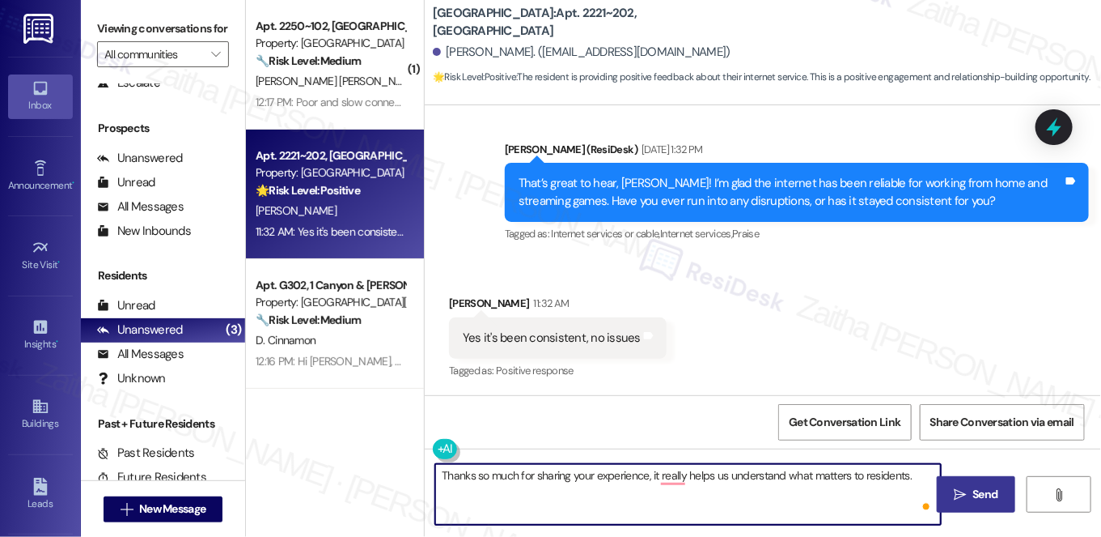
paste textarea "[PERSON_NAME]"
click at [471, 470] on textarea "Thanks so much for sharing your experience, [PERSON_NAME]. it really helps us u…" at bounding box center [688, 494] width 506 height 61
click at [509, 488] on textarea "Thank you so much for sharing your experience, [PERSON_NAME]. It really helps u…" at bounding box center [688, 494] width 506 height 61
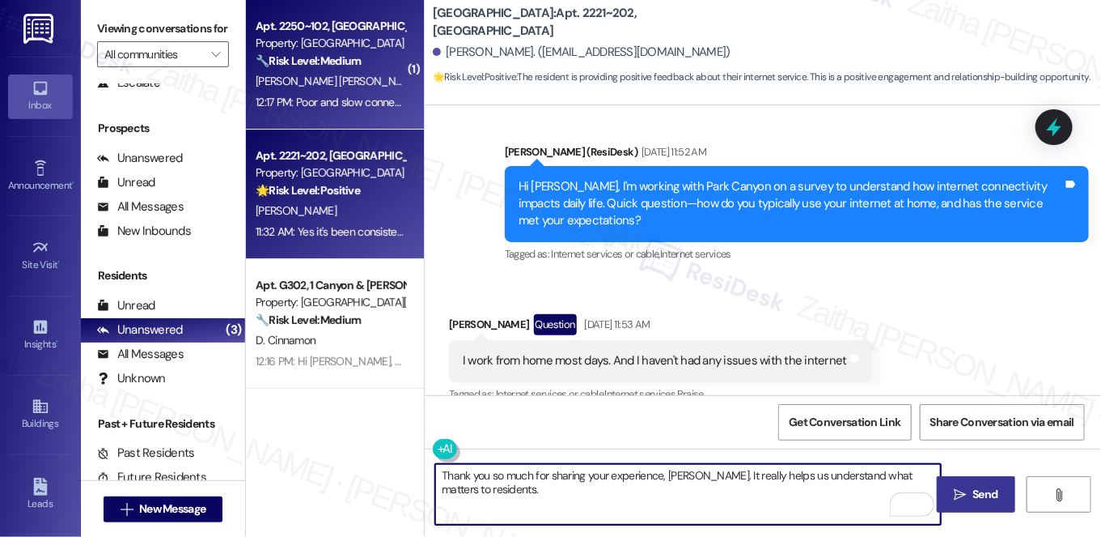
scroll to position [498, 0]
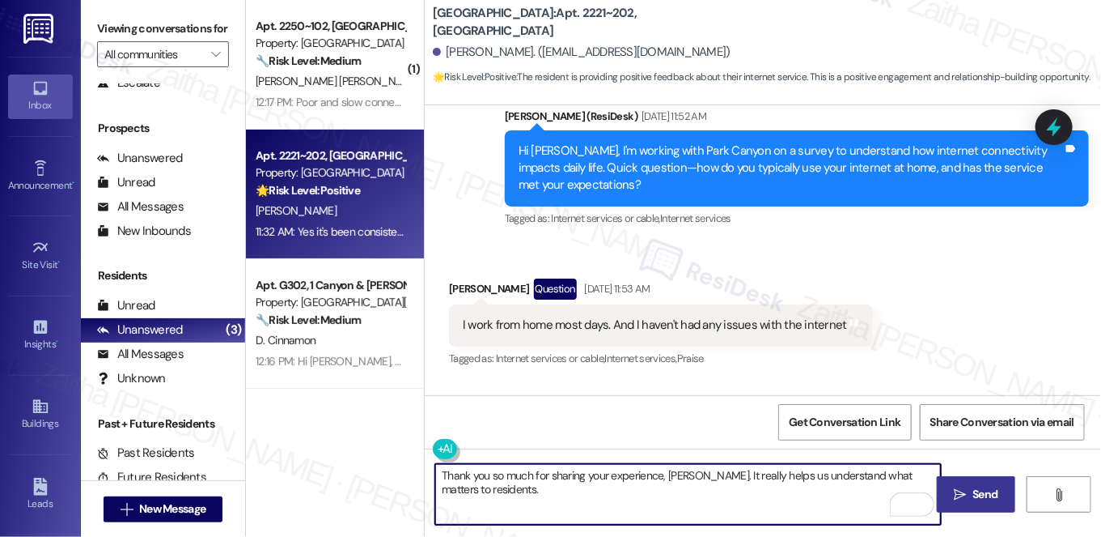
paste textarea "If you need anything else, please don't hesitate to reach out!"
click at [595, 486] on textarea "Thank you so much for sharing your experience, [PERSON_NAME]. It really helps u…" at bounding box center [688, 494] width 506 height 61
click at [768, 490] on textarea "Thank you so much for sharing your experience, [PERSON_NAME]. It really helps u…" at bounding box center [688, 494] width 506 height 61
type textarea "Thank you so much for sharing your experience, [PERSON_NAME]. It really helps u…"
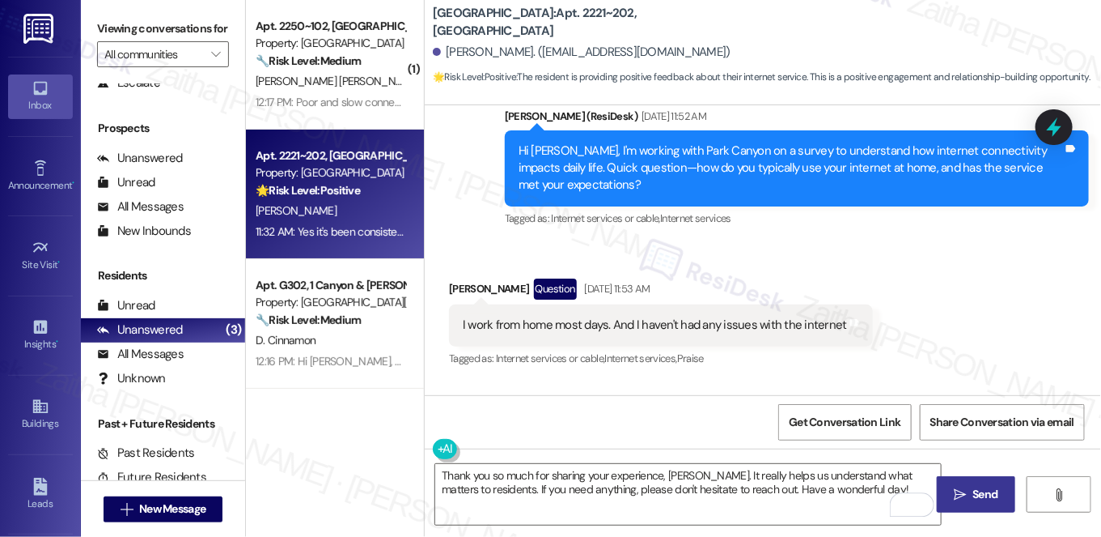
click at [1002, 498] on button " Send" at bounding box center [976, 494] width 78 height 36
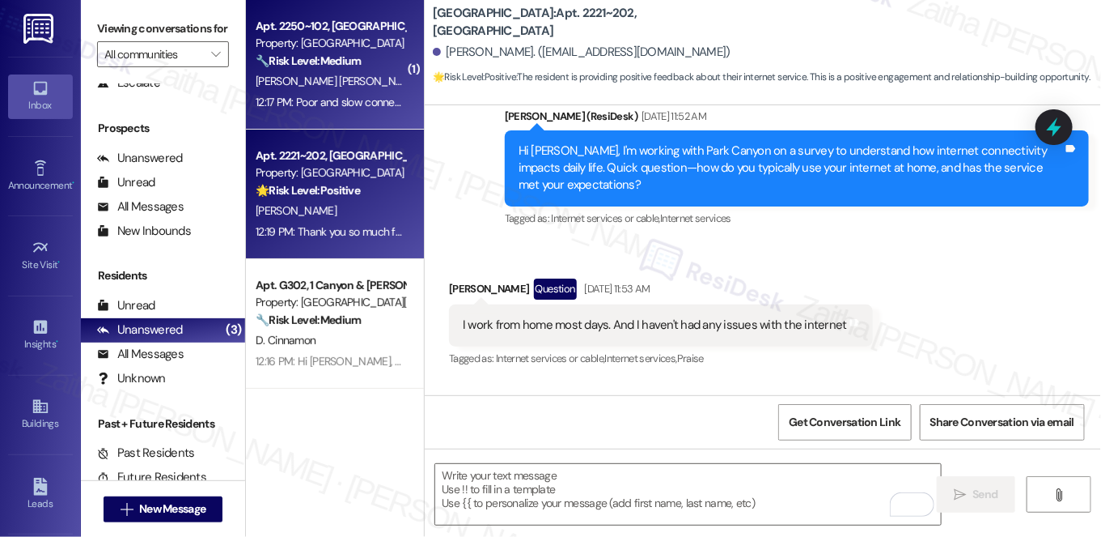
click at [380, 84] on div "[PERSON_NAME] [PERSON_NAME]" at bounding box center [330, 81] width 153 height 20
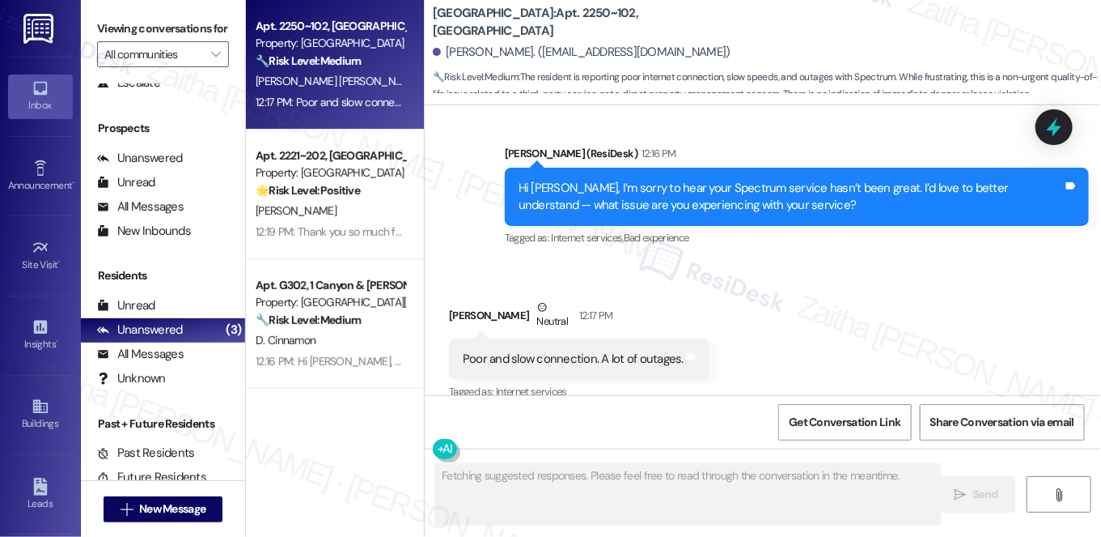
scroll to position [1177, 0]
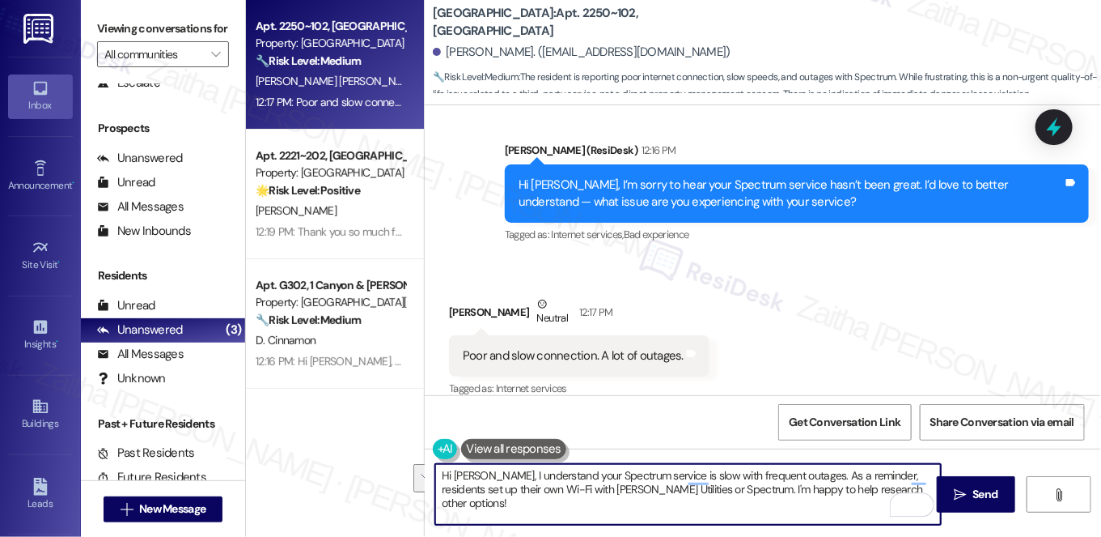
drag, startPoint x: 884, startPoint y: 490, endPoint x: 442, endPoint y: 466, distance: 442.5
click at [438, 469] on textarea "Hi [PERSON_NAME], I understand your Spectrum service is slow with frequent outa…" at bounding box center [688, 494] width 506 height 61
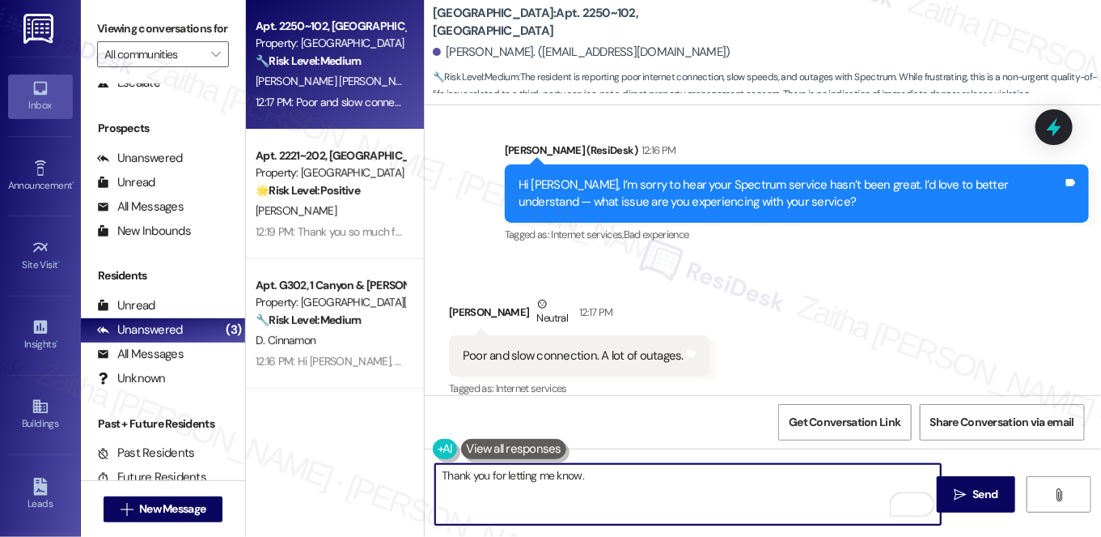
paste textarea "Have you already had a chance to reach out to Spectrum about the issues,"
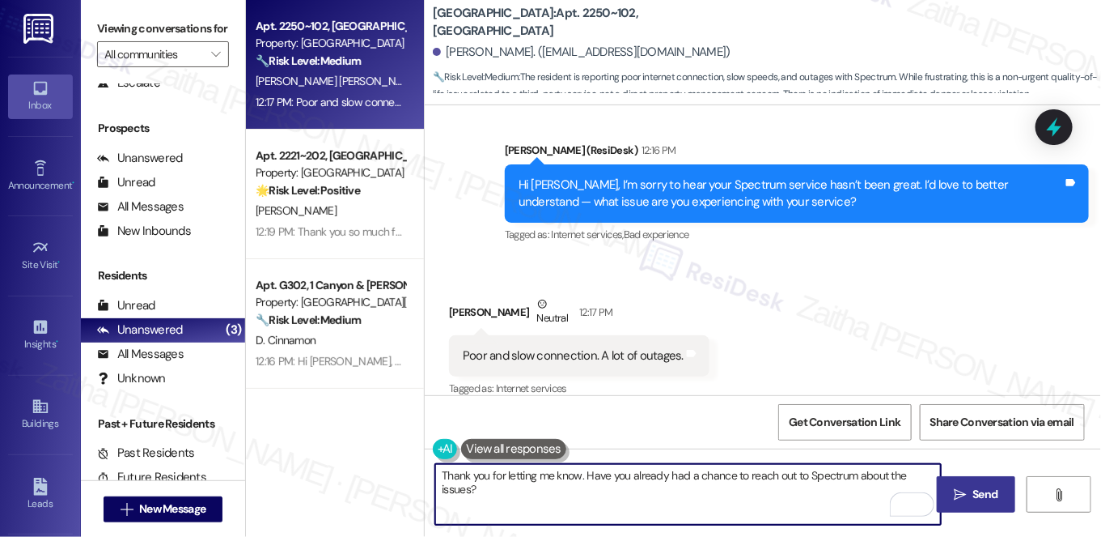
type textarea "Thank you for letting me know. Have you already had a chance to reach out to Sp…"
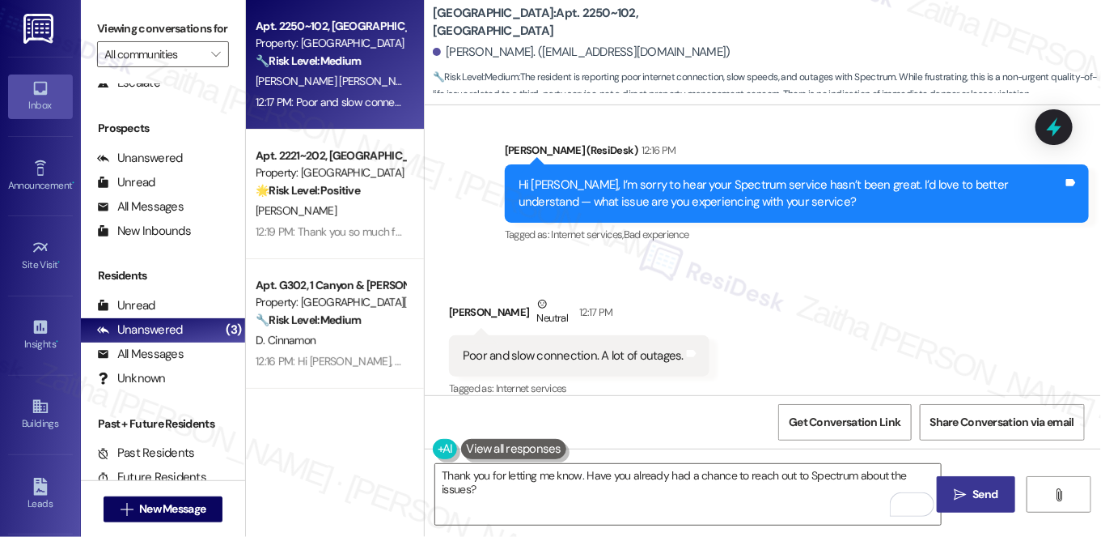
click at [999, 503] on button " Send" at bounding box center [976, 494] width 78 height 36
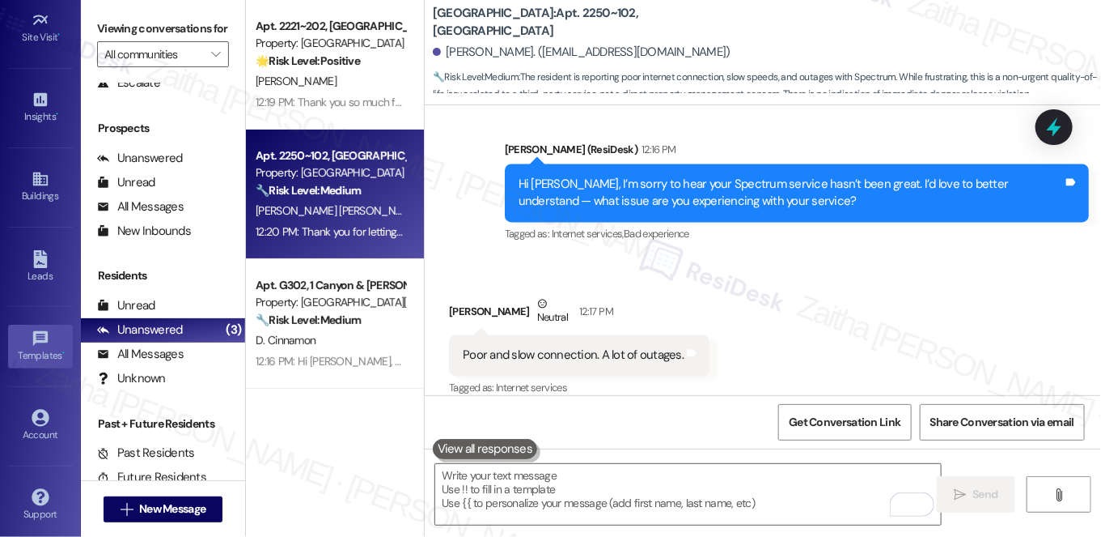
scroll to position [229, 0]
click at [43, 431] on div "Account" at bounding box center [40, 433] width 81 height 16
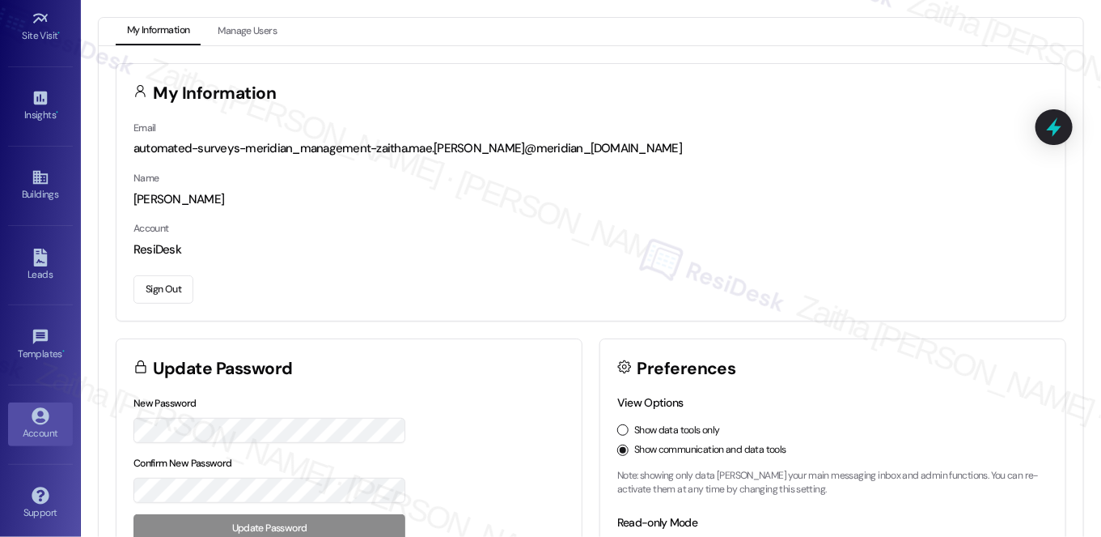
click at [163, 286] on button "Sign Out" at bounding box center [164, 289] width 60 height 28
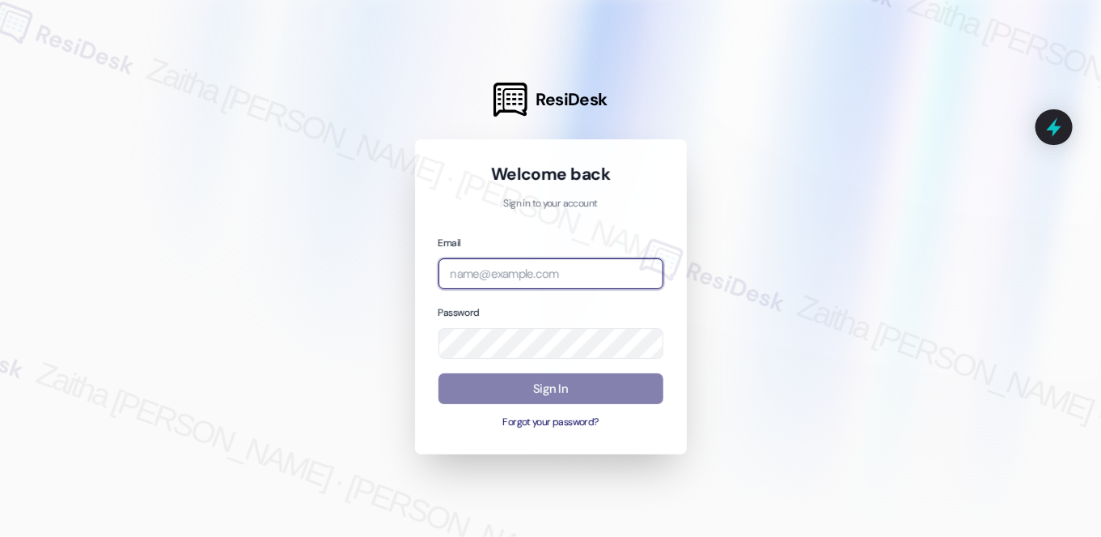
click at [514, 272] on input "email" at bounding box center [551, 274] width 225 height 32
type input "automated-surveys-rj_group-zaitha.mae.[PERSON_NAME]@rj_[DOMAIN_NAME]"
